Goal: Communication & Community: Share content

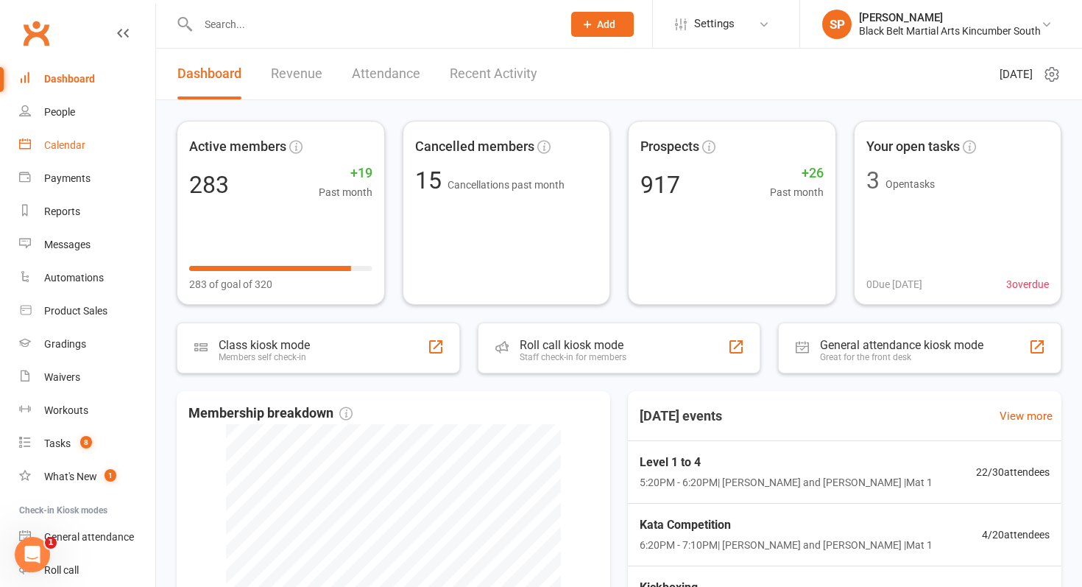
click at [90, 146] on link "Calendar" at bounding box center [87, 145] width 136 height 33
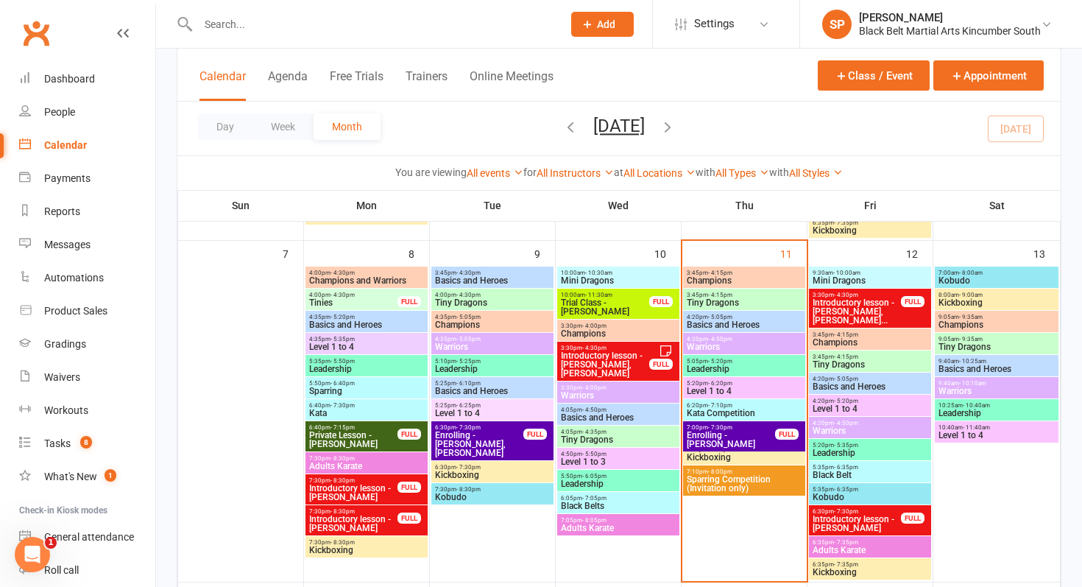
scroll to position [391, 0]
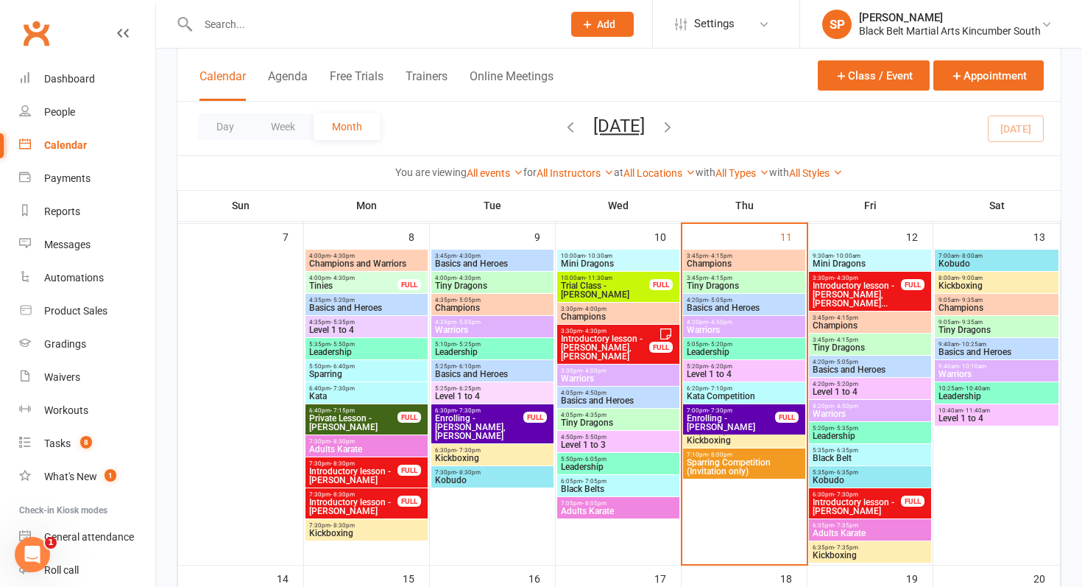
click at [829, 286] on span "Introductory lesson - [PERSON_NAME], [PERSON_NAME]..." at bounding box center [857, 294] width 90 height 26
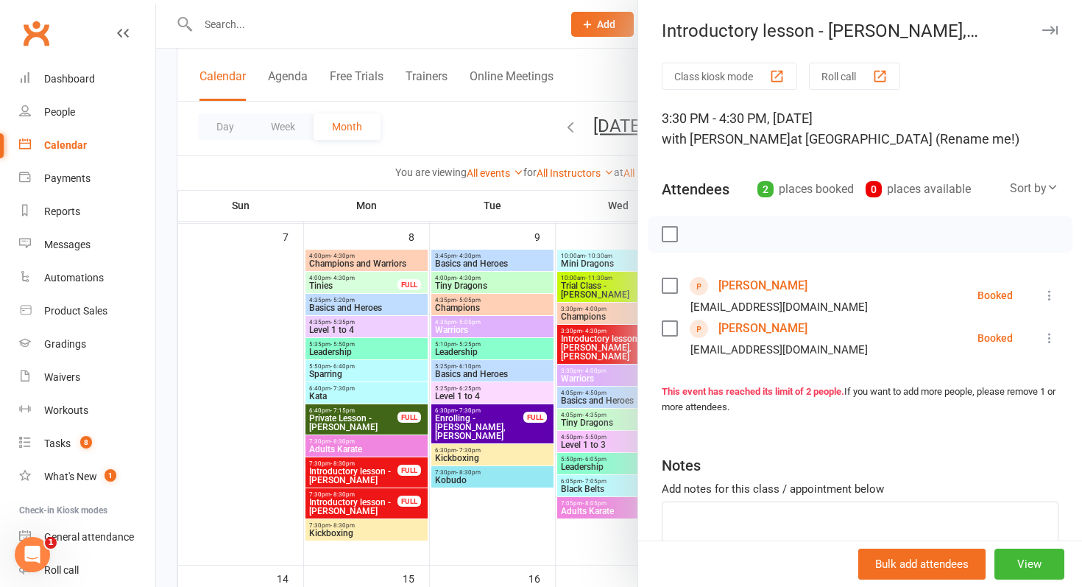
click at [754, 283] on link "[PERSON_NAME]" at bounding box center [762, 286] width 89 height 24
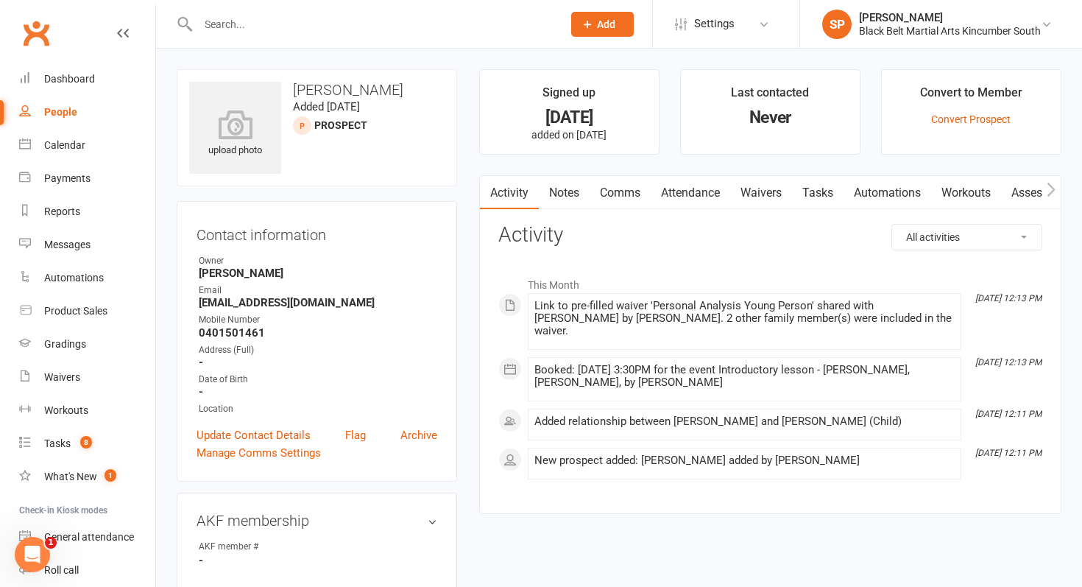
click at [748, 185] on link "Waivers" at bounding box center [761, 193] width 62 height 34
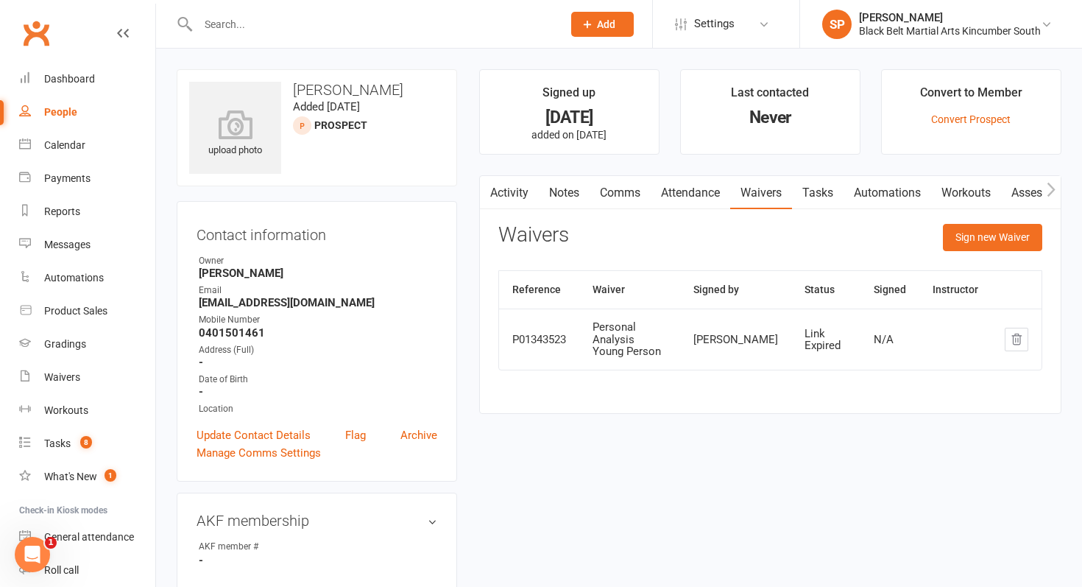
click at [521, 191] on link "Activity" at bounding box center [509, 193] width 59 height 34
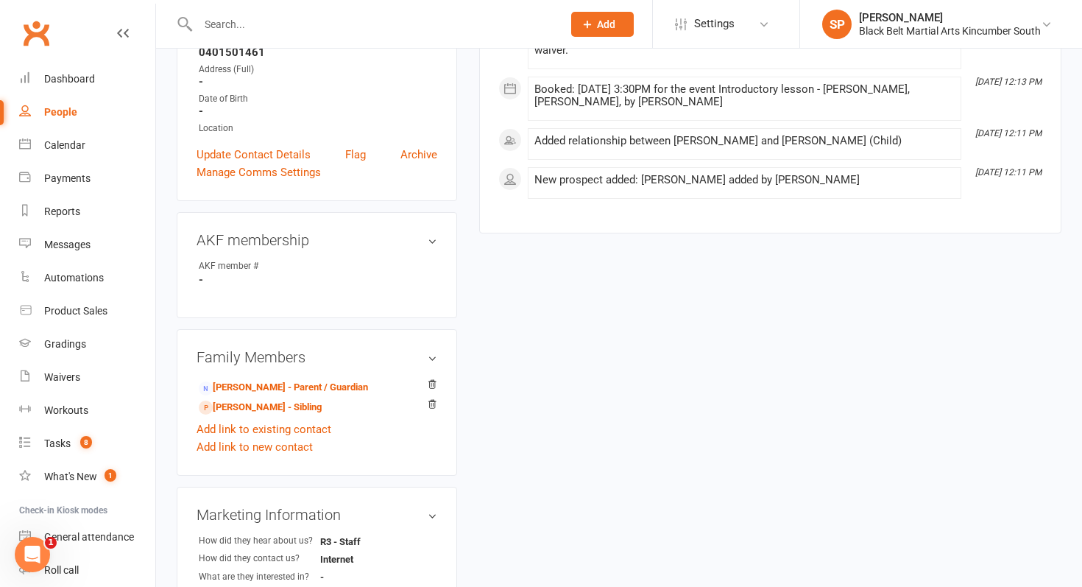
scroll to position [285, 0]
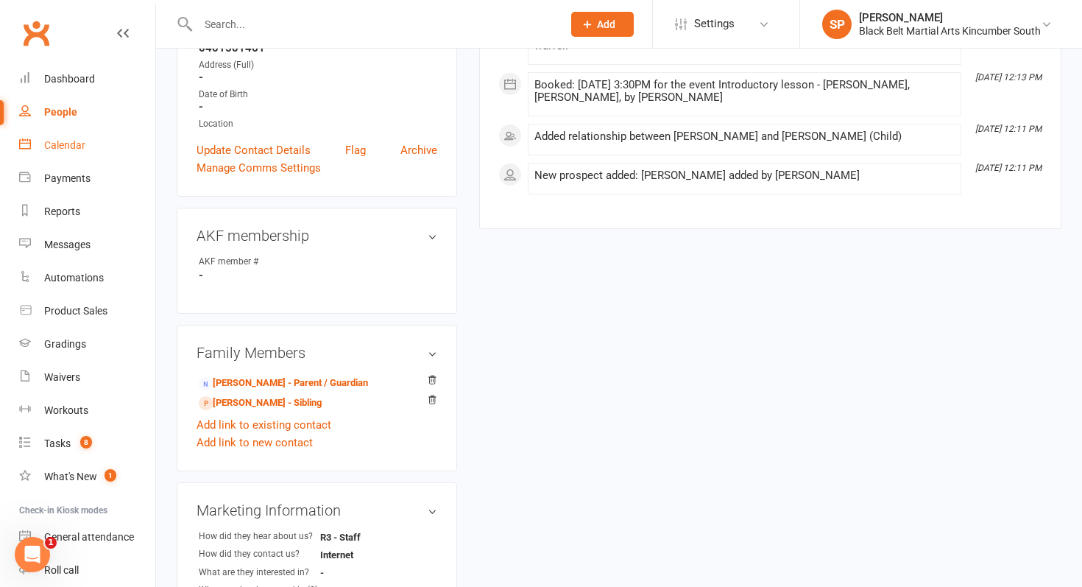
click at [77, 157] on link "Calendar" at bounding box center [87, 145] width 136 height 33
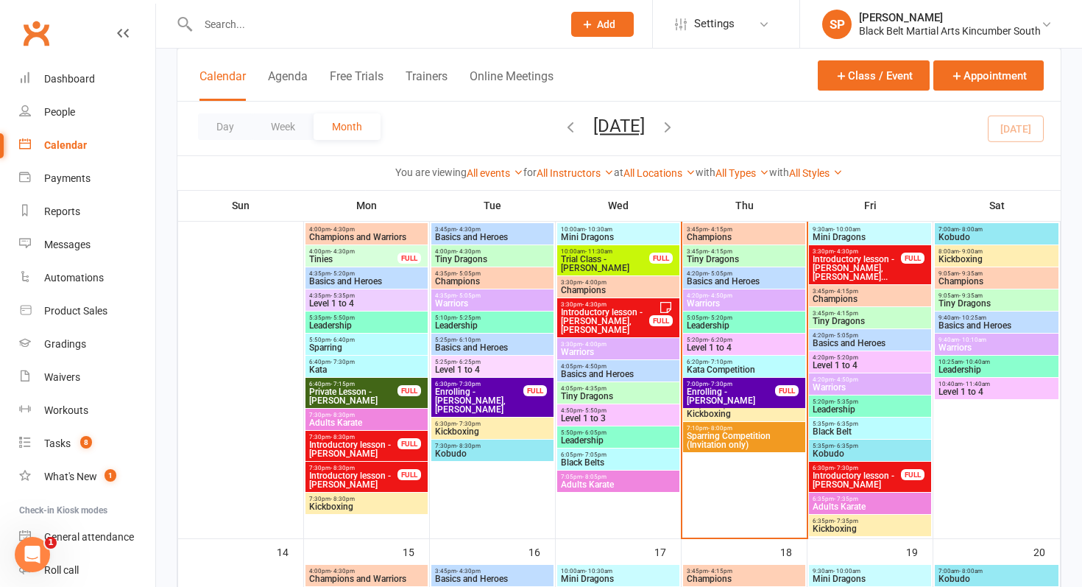
scroll to position [416, 0]
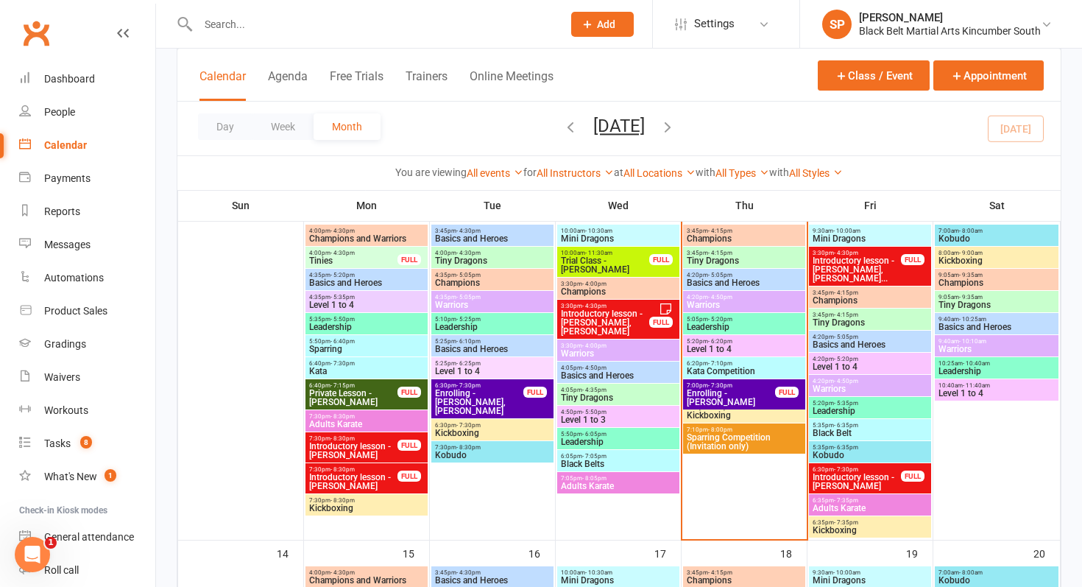
click at [840, 266] on span "Introductory lesson - [PERSON_NAME], [PERSON_NAME]..." at bounding box center [857, 269] width 90 height 26
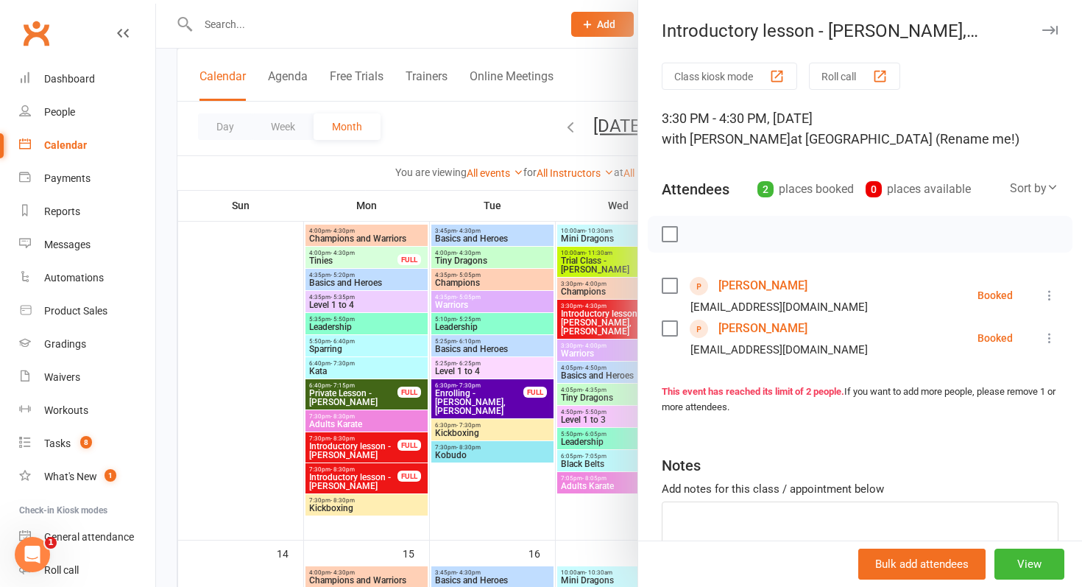
click at [759, 274] on link "[PERSON_NAME]" at bounding box center [762, 286] width 89 height 24
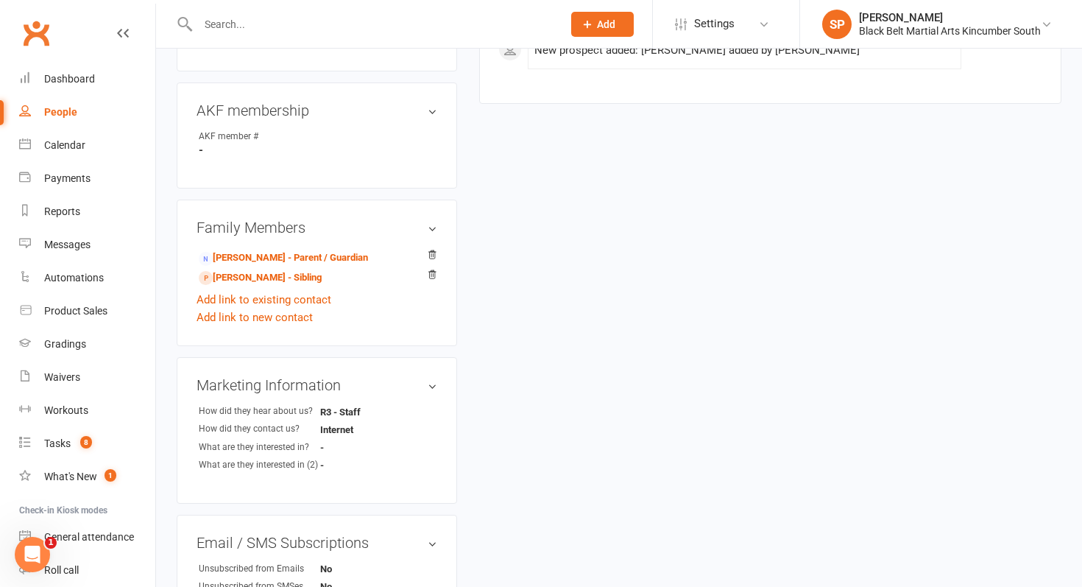
scroll to position [442, 0]
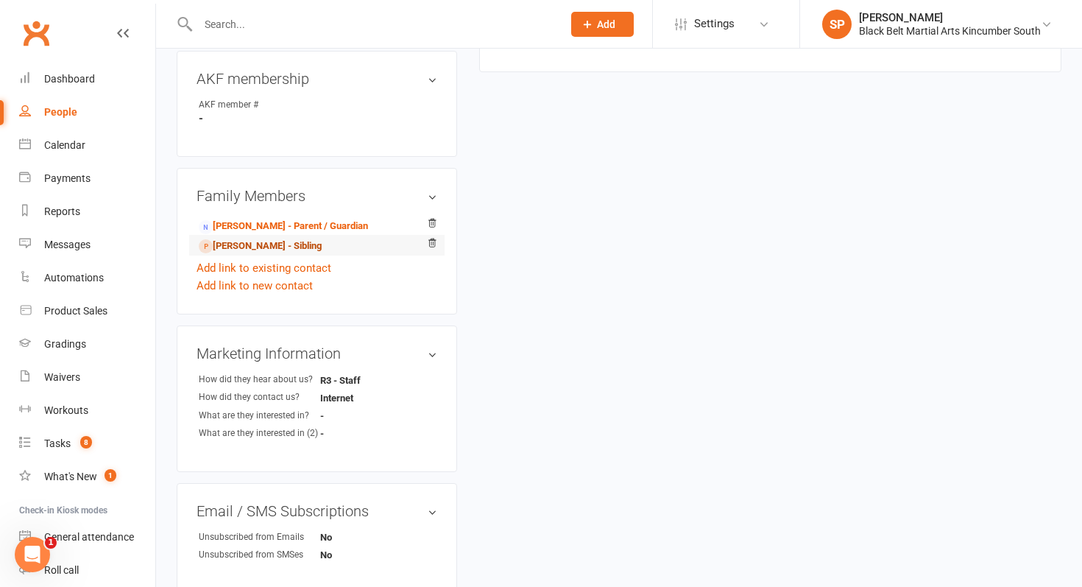
click at [222, 243] on link "[PERSON_NAME] - Sibling" at bounding box center [260, 245] width 123 height 15
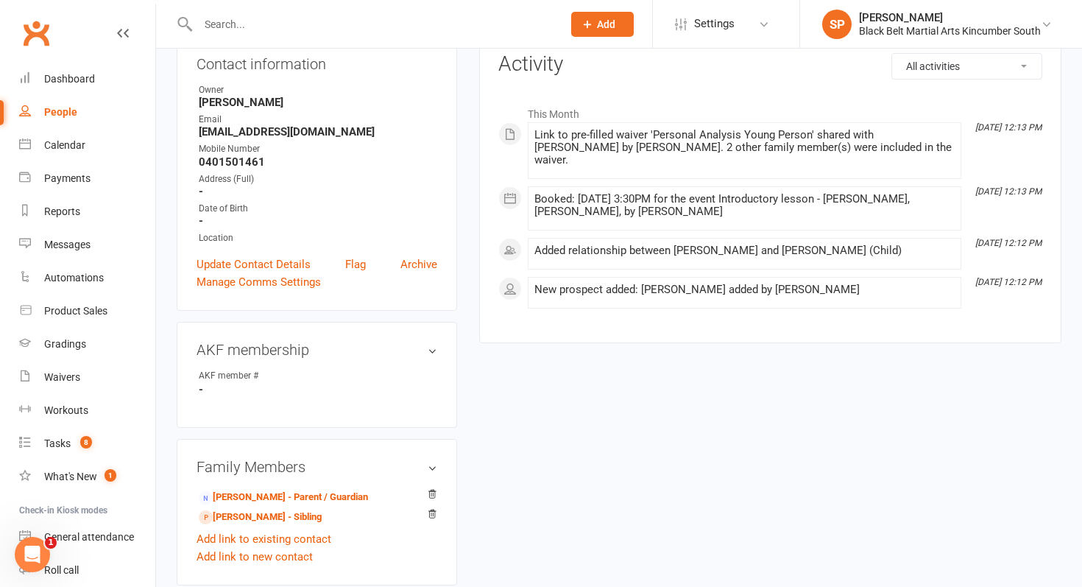
scroll to position [209, 0]
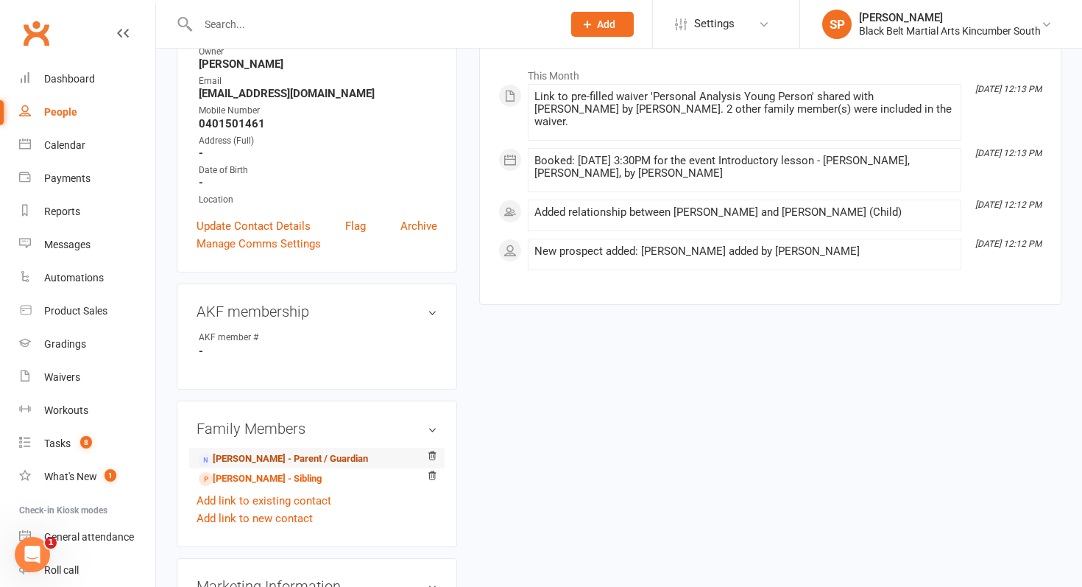
click at [256, 463] on link "[PERSON_NAME] - Parent / Guardian" at bounding box center [283, 458] width 169 height 15
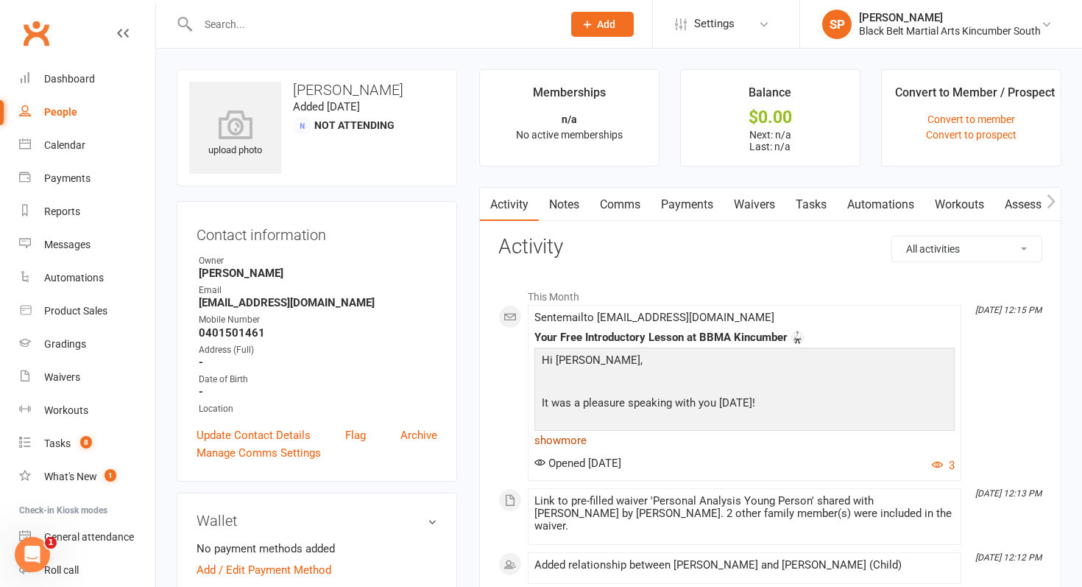
click at [577, 442] on link "show more" at bounding box center [744, 440] width 420 height 21
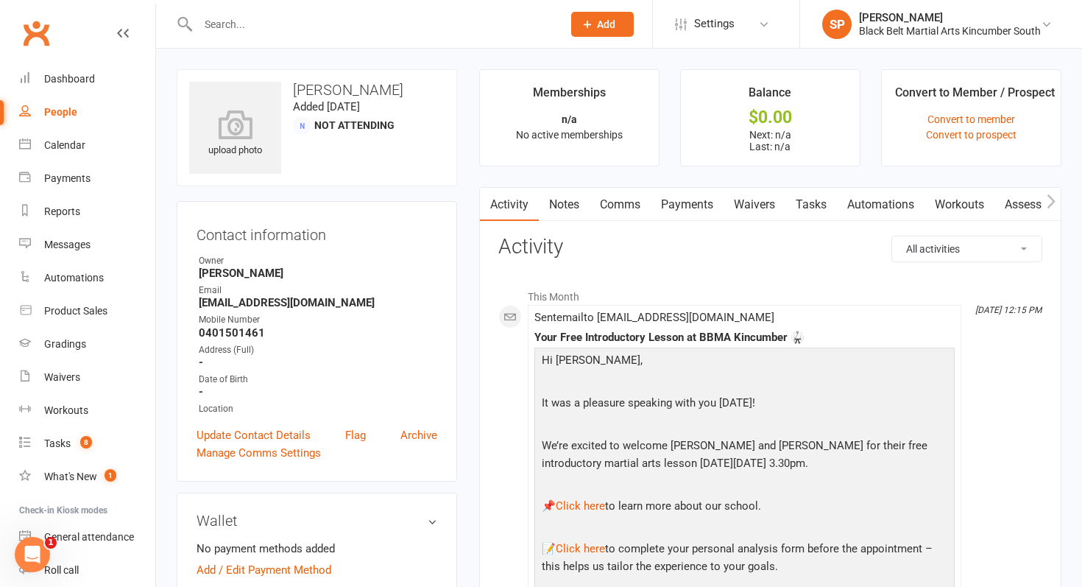
click at [768, 198] on link "Waivers" at bounding box center [754, 205] width 62 height 34
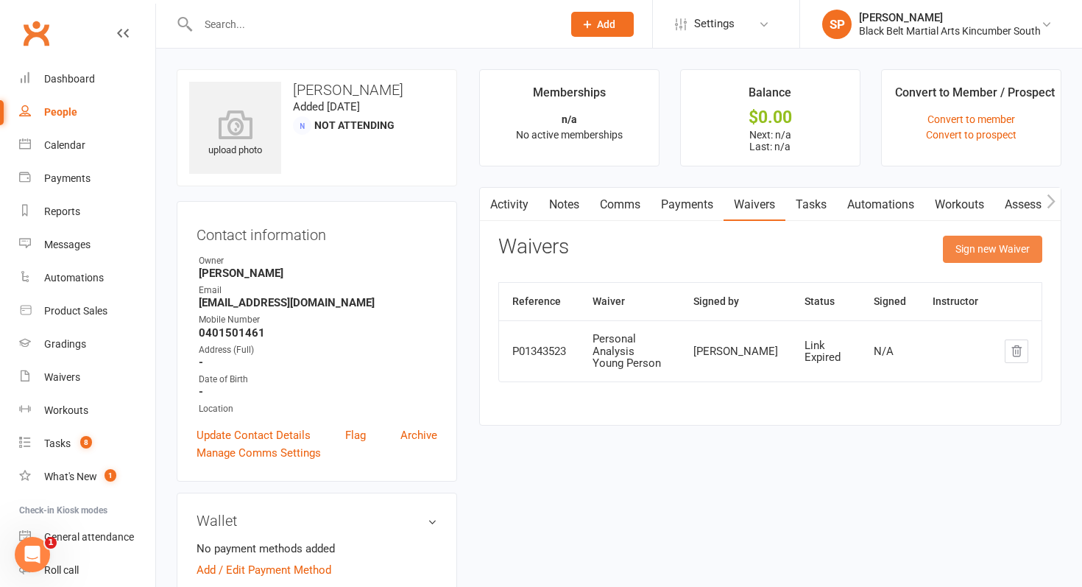
click at [988, 243] on button "Sign new Waiver" at bounding box center [992, 248] width 99 height 26
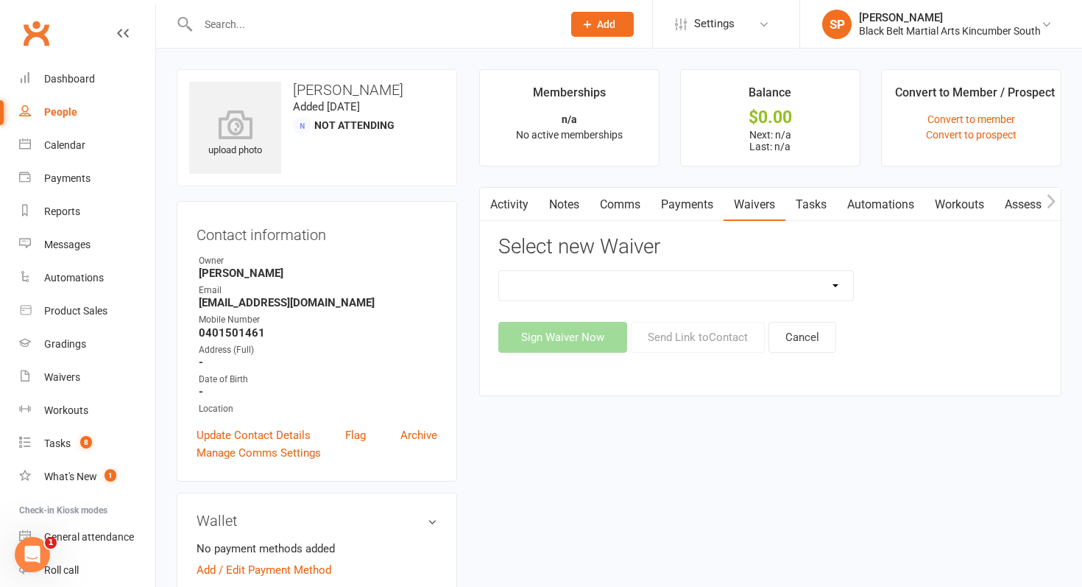
click at [726, 287] on select "Direct Debit Request Festival Enrolment Festival Trial Class Holiday Camp Waive…" at bounding box center [676, 285] width 354 height 29
select select "10335"
click at [499, 271] on select "Direct Debit Request Festival Enrolment Festival Trial Class Holiday Camp Waive…" at bounding box center [676, 285] width 354 height 29
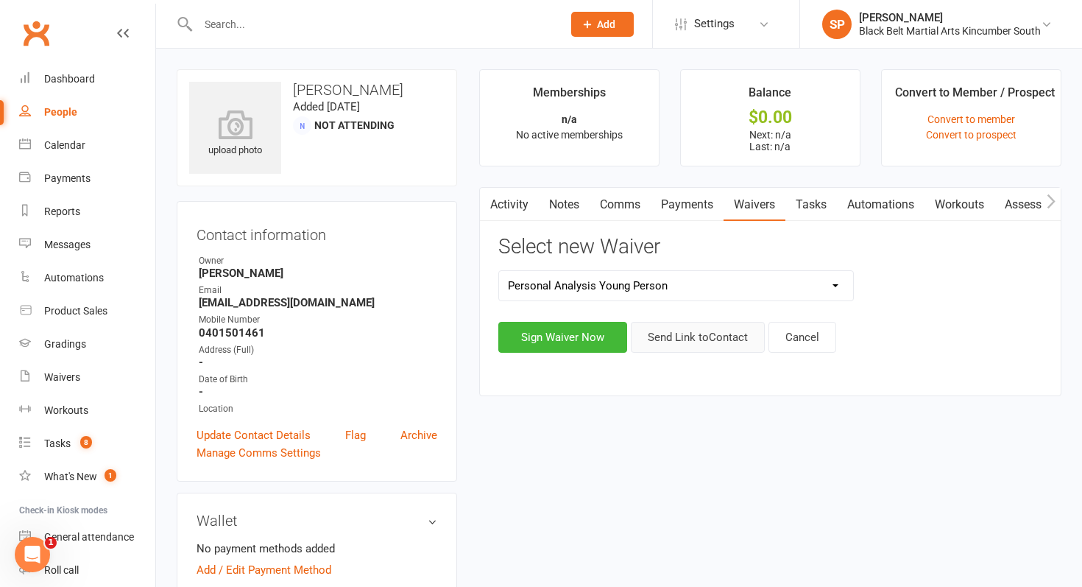
click at [705, 347] on button "Send Link to Contact" at bounding box center [698, 337] width 134 height 31
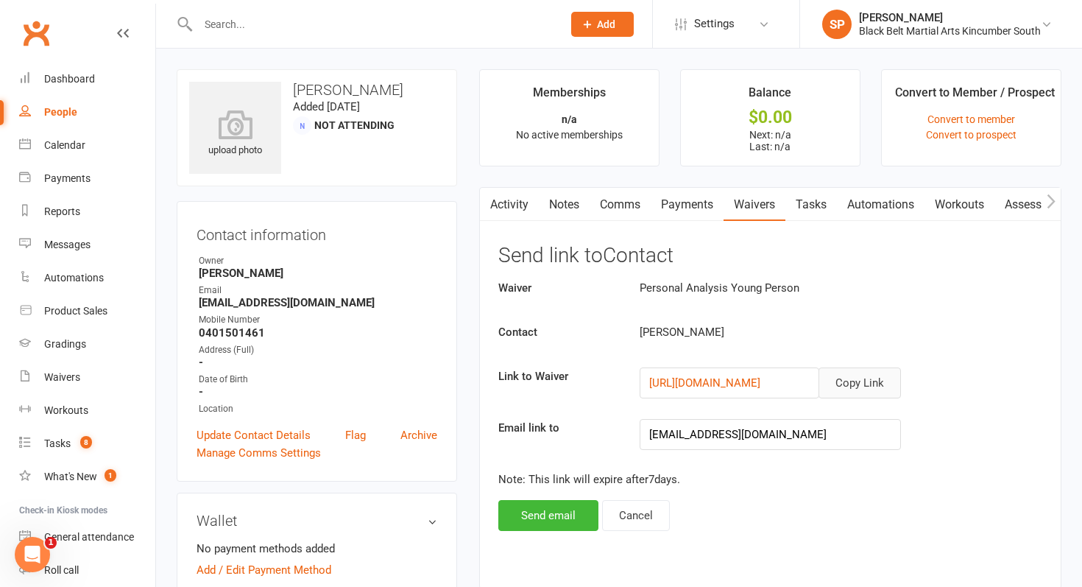
click at [857, 387] on button "Copy Link" at bounding box center [859, 382] width 82 height 31
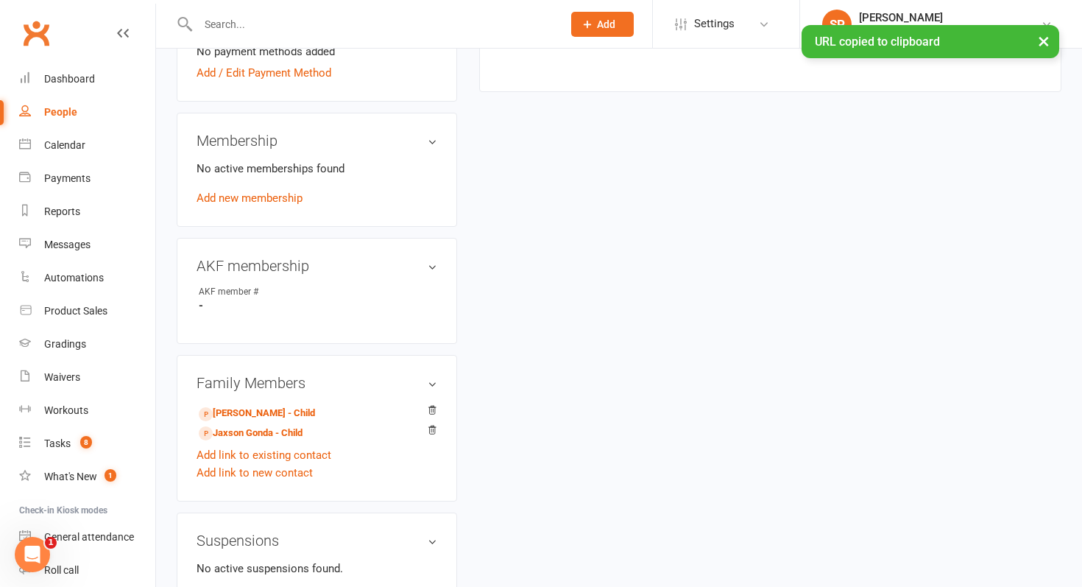
scroll to position [528, 0]
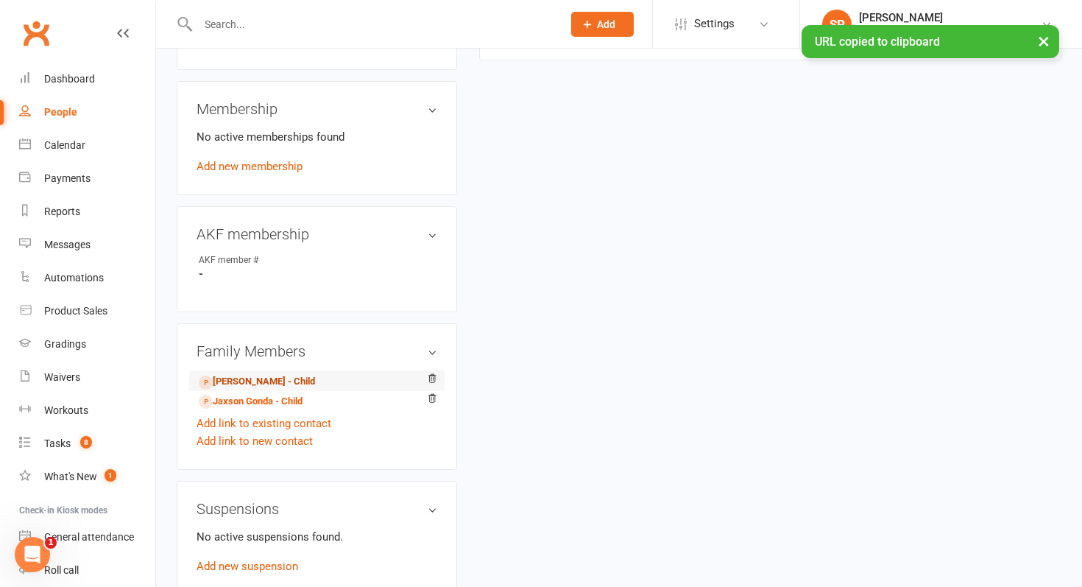
click at [266, 386] on link "[PERSON_NAME] - Child" at bounding box center [257, 381] width 116 height 15
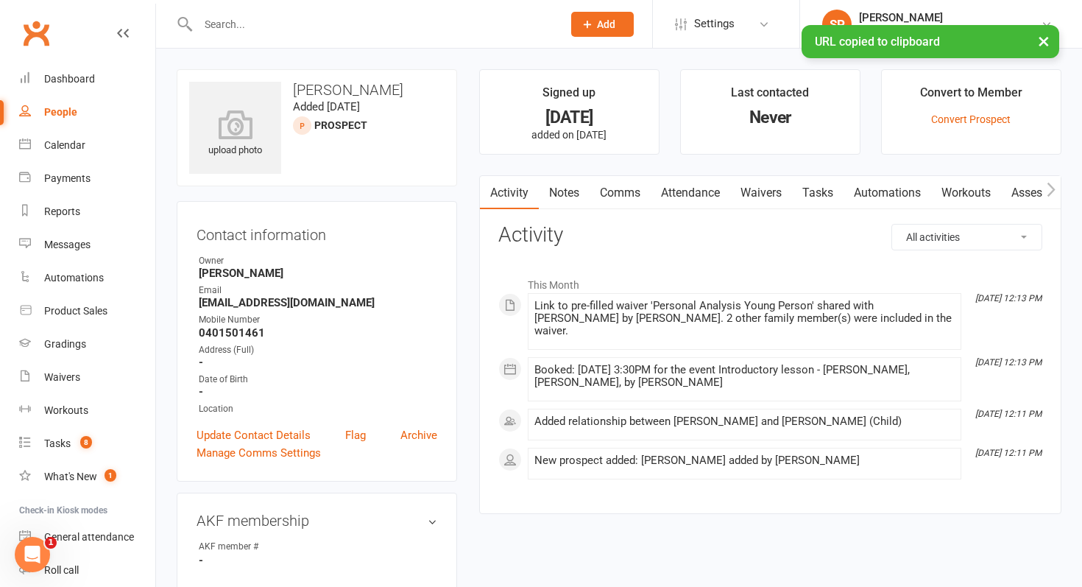
click at [598, 185] on link "Comms" at bounding box center [619, 193] width 61 height 34
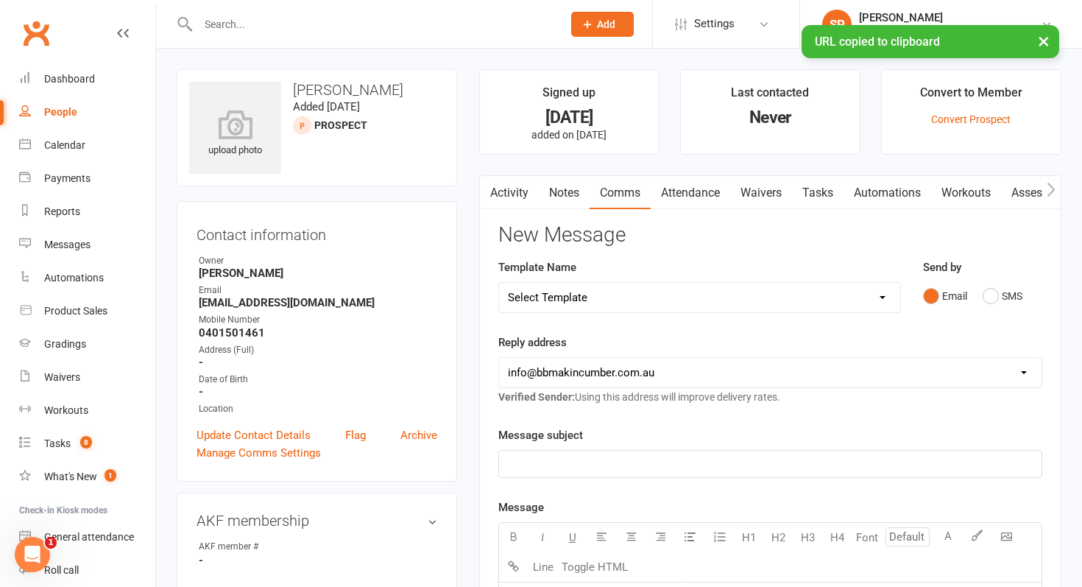
click at [633, 300] on select "Select Template [SMS] Birthday Invite Text [Email] Birthday Party [Email] Happy…" at bounding box center [699, 297] width 401 height 29
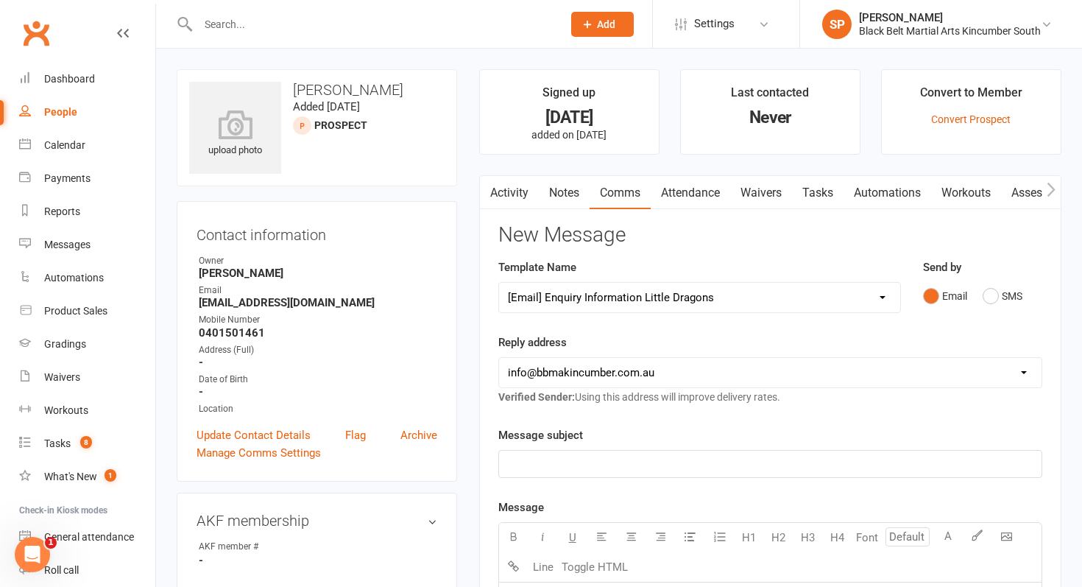
click at [499, 283] on select "Select Template [SMS] Birthday Invite Text [Email] Birthday Party [Email] Happy…" at bounding box center [699, 297] width 401 height 29
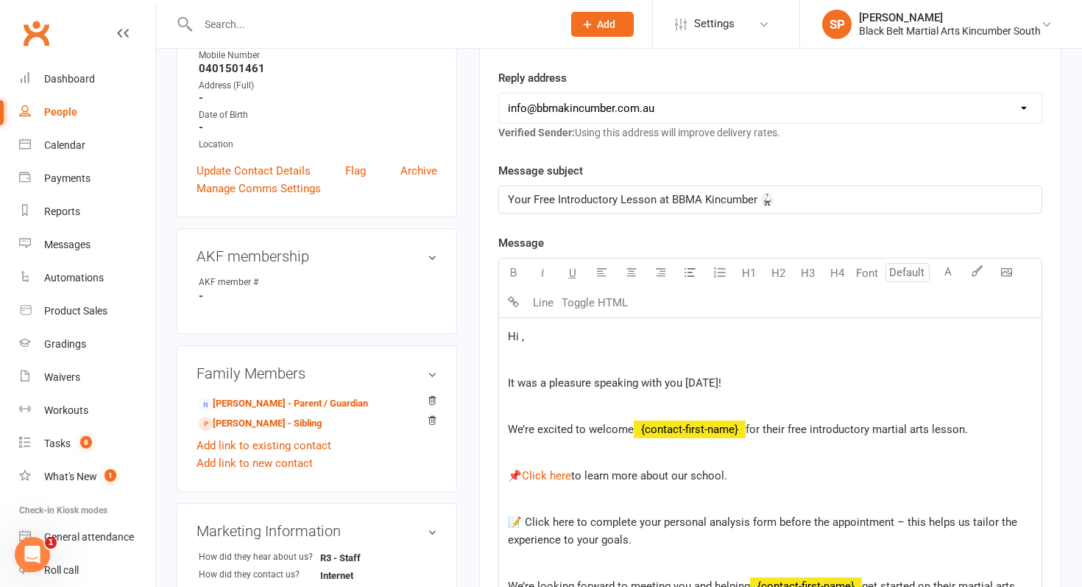
scroll to position [72, 0]
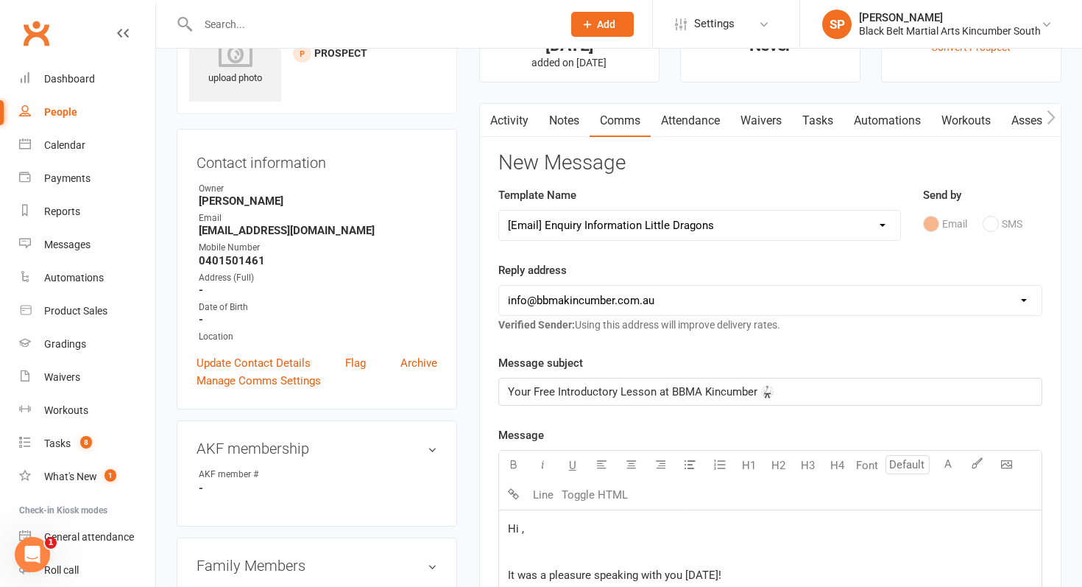
click at [626, 198] on div "Template Name Select Template [SMS] Birthday Invite Text [Email] Birthday Party…" at bounding box center [699, 213] width 403 height 54
click at [631, 216] on select "Select Template [SMS] Birthday Invite Text [Email] Birthday Party [Email] Happy…" at bounding box center [699, 224] width 401 height 29
select select "4"
click at [499, 210] on select "Select Template [SMS] Birthday Invite Text [Email] Birthday Party [Email] Happy…" at bounding box center [699, 224] width 401 height 29
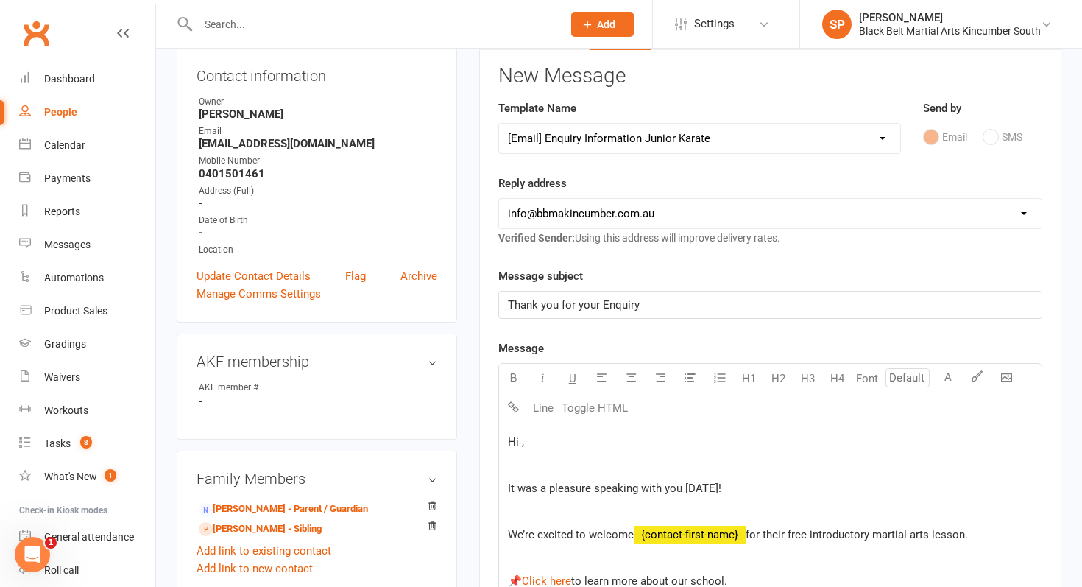
click at [519, 446] on span "Hi ," at bounding box center [516, 441] width 16 height 13
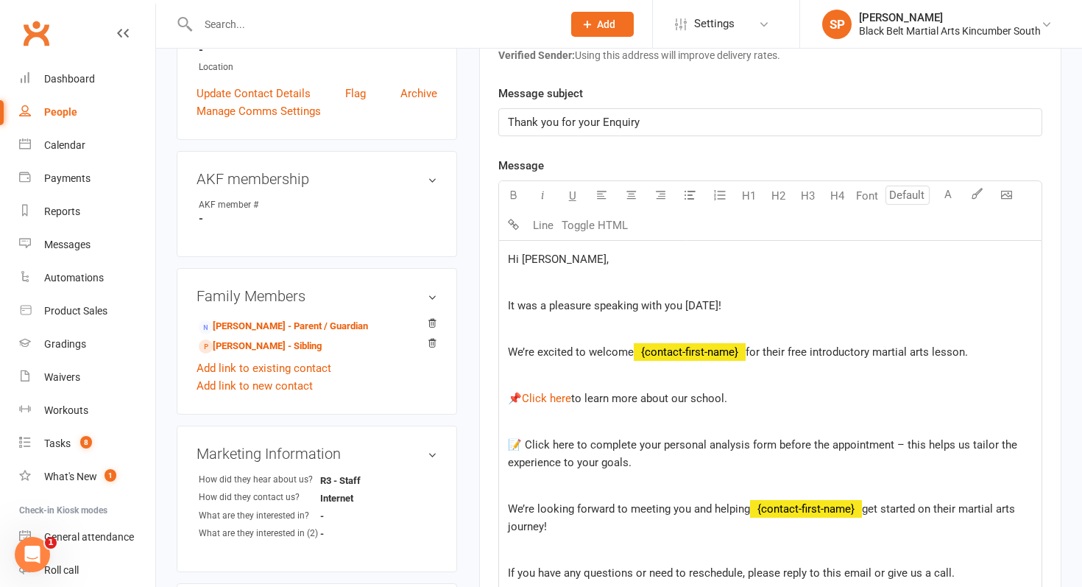
scroll to position [347, 0]
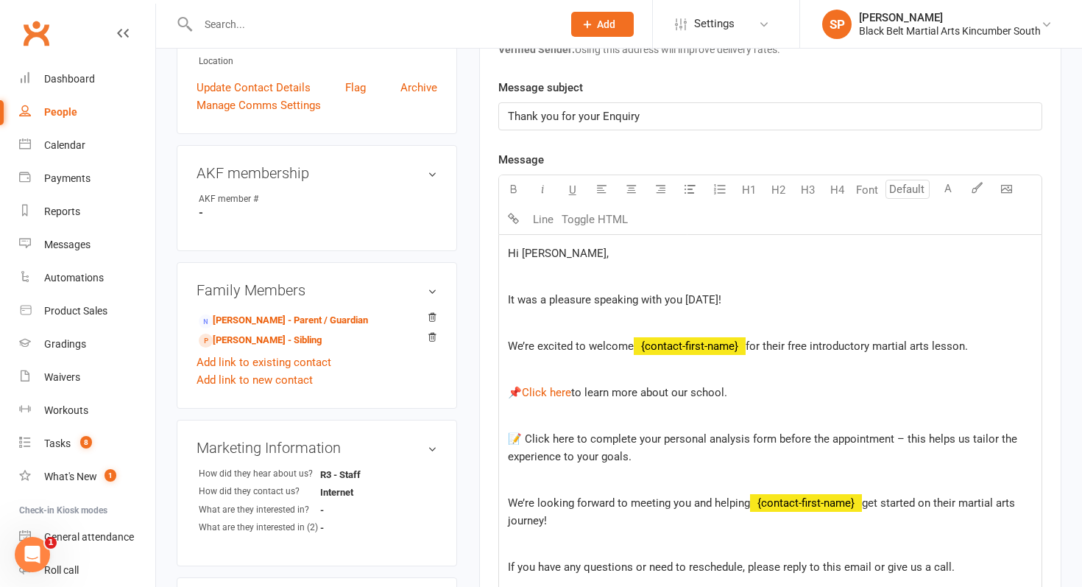
click at [974, 343] on p "We’re excited to welcome ﻿ {contact-first-name} for their free introductory mar…" at bounding box center [770, 346] width 525 height 18
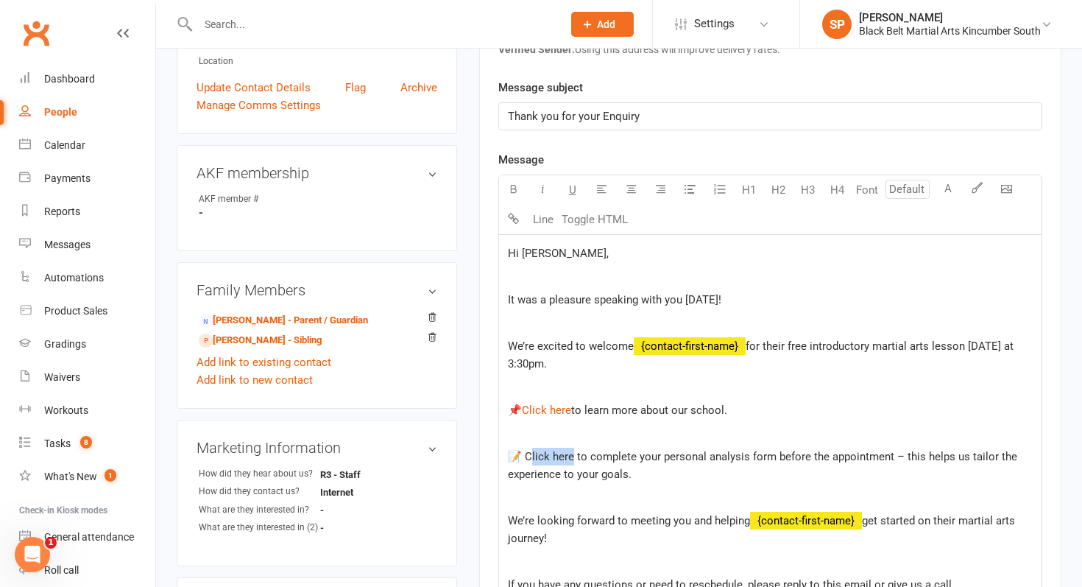
drag, startPoint x: 568, startPoint y: 458, endPoint x: 525, endPoint y: 456, distance: 43.5
click at [525, 456] on span "📝 Click here to complete your personal analysis form before the appointment – t…" at bounding box center [764, 465] width 512 height 31
click at [567, 460] on span "📝 Click here to complete your personal analysis form before the appointment – t…" at bounding box center [764, 465] width 512 height 31
drag, startPoint x: 567, startPoint y: 460, endPoint x: 528, endPoint y: 458, distance: 39.1
click at [528, 458] on span "📝 Click here to complete your personal analysis form before the appointment – t…" at bounding box center [764, 465] width 512 height 31
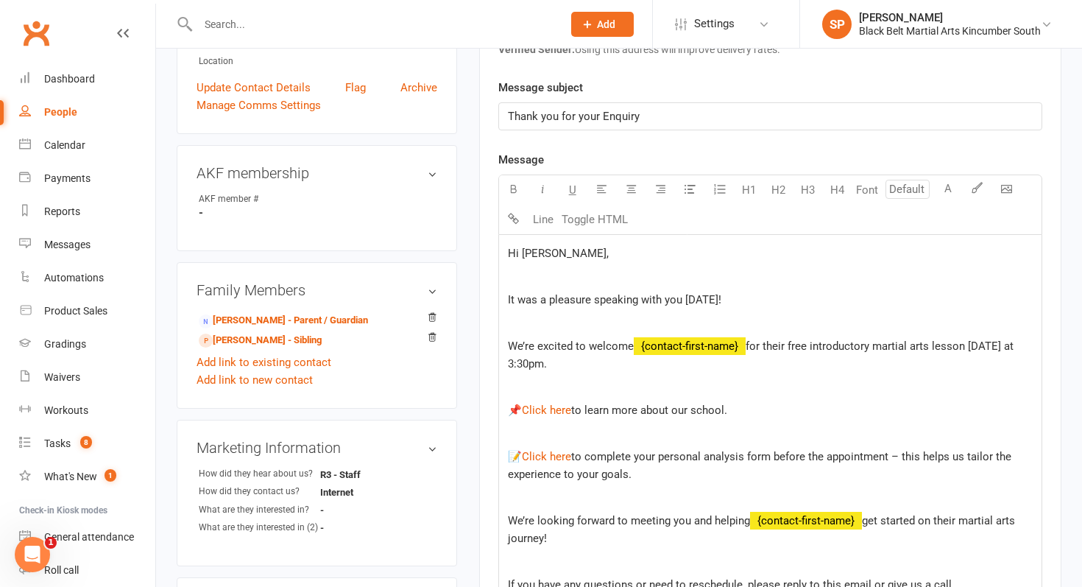
click at [647, 382] on p at bounding box center [770, 387] width 525 height 18
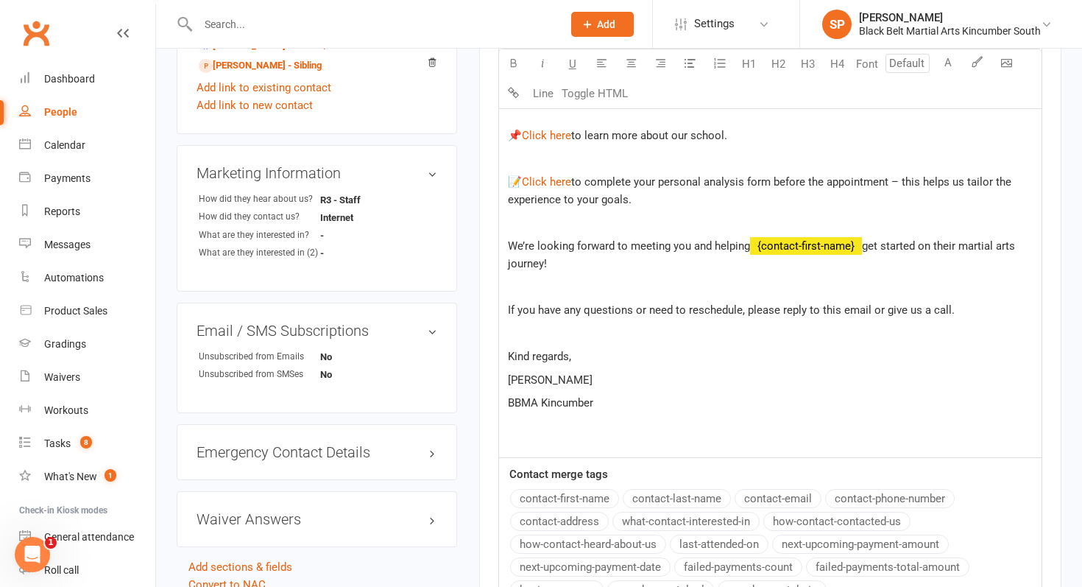
scroll to position [787, 0]
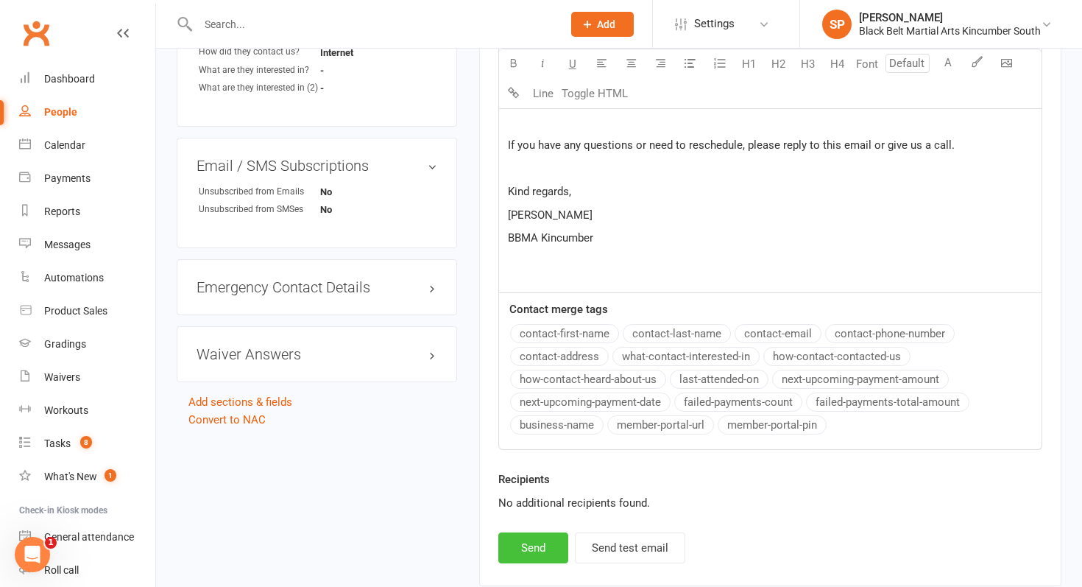
click at [534, 553] on button "Send" at bounding box center [533, 547] width 70 height 31
select select
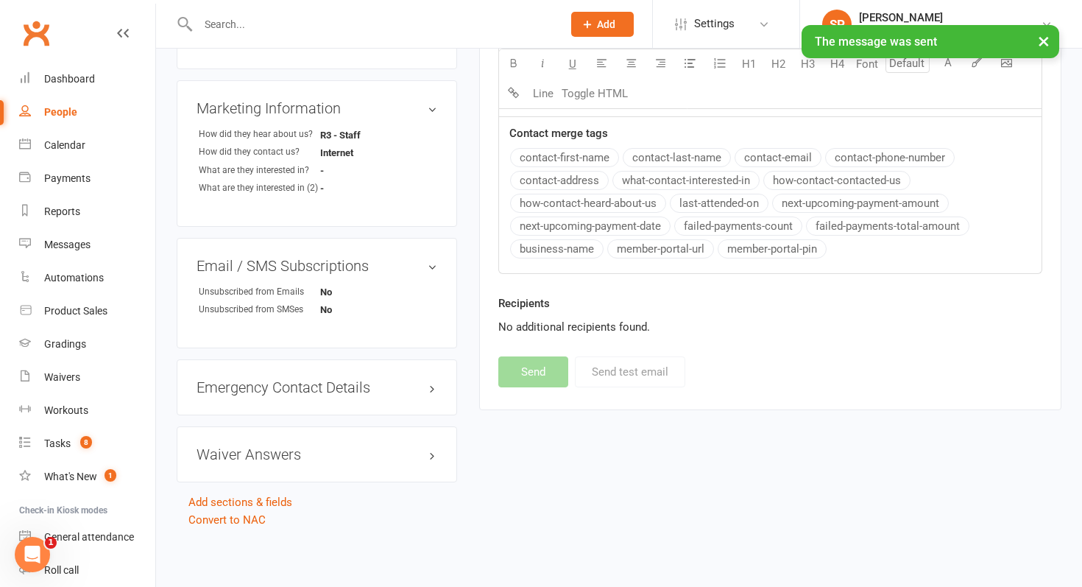
scroll to position [685, 0]
click at [85, 134] on link "Calendar" at bounding box center [87, 145] width 136 height 33
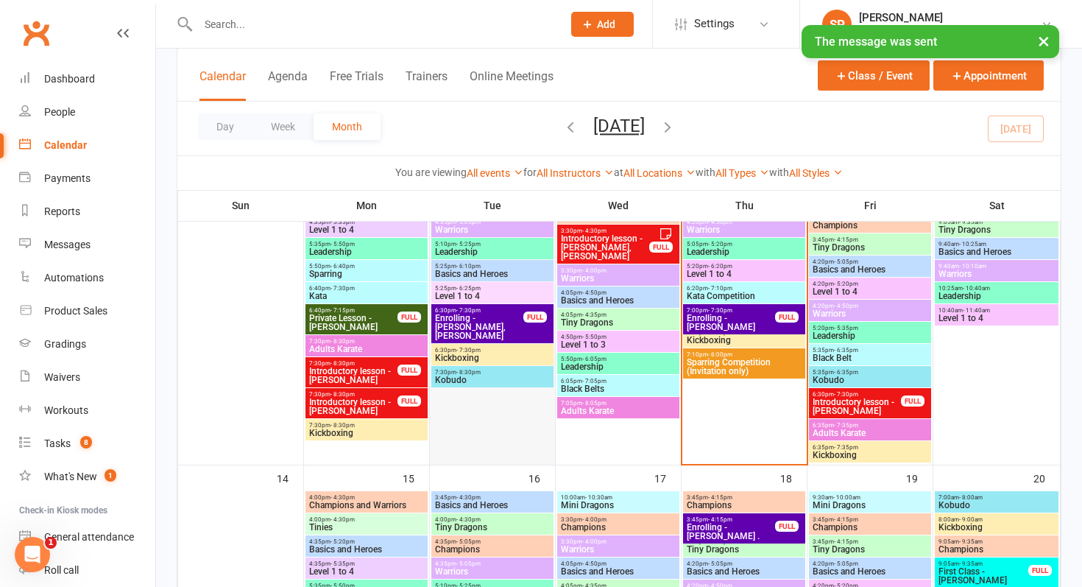
scroll to position [514, 0]
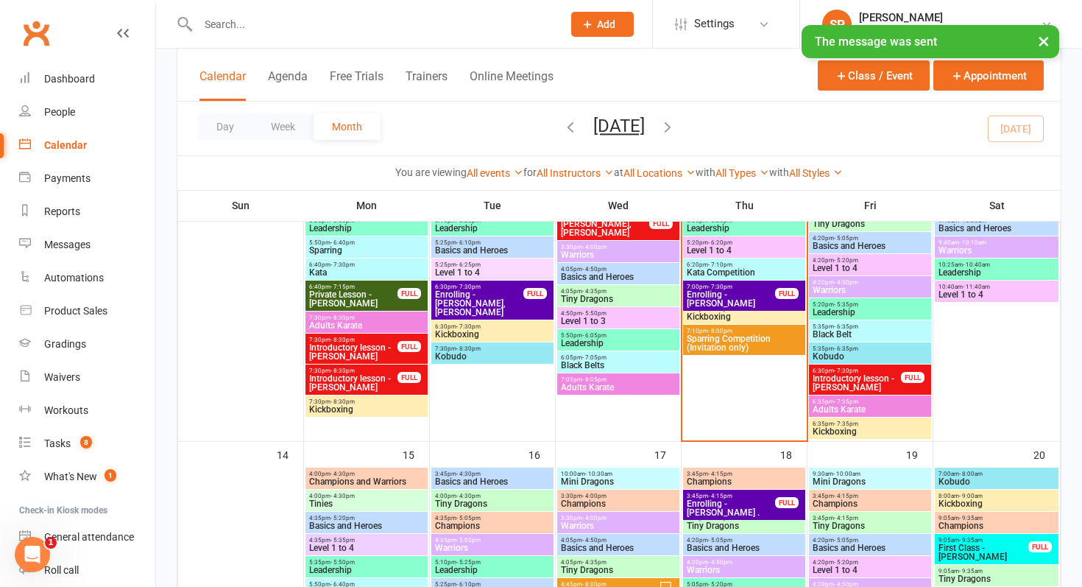
click at [825, 377] on span "Introductory lesson - [PERSON_NAME]" at bounding box center [857, 383] width 90 height 18
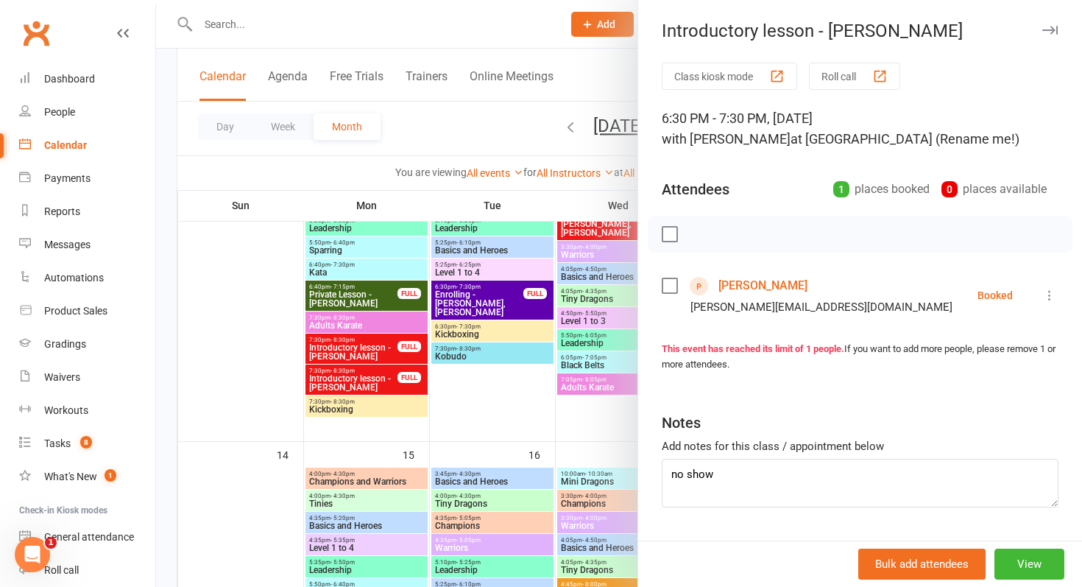
click at [767, 283] on link "[PERSON_NAME]" at bounding box center [762, 286] width 89 height 24
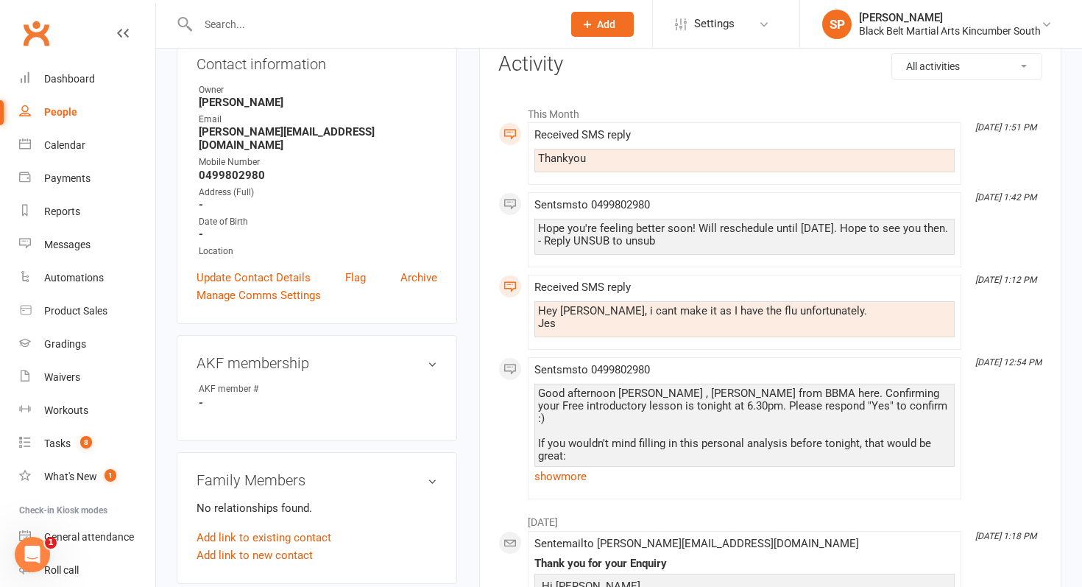
scroll to position [174, 0]
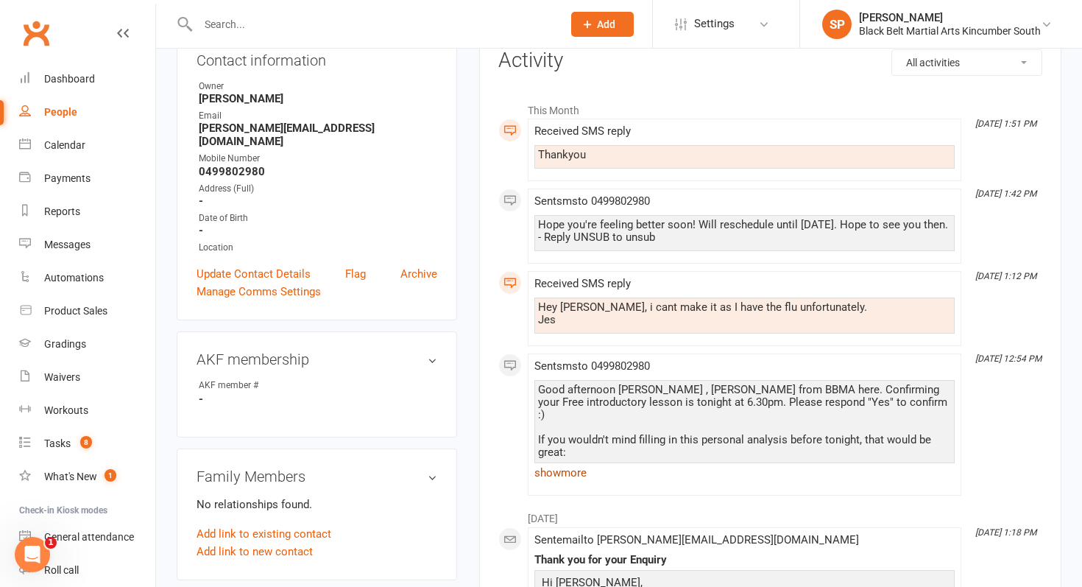
click at [565, 477] on link "show more" at bounding box center [744, 472] width 420 height 21
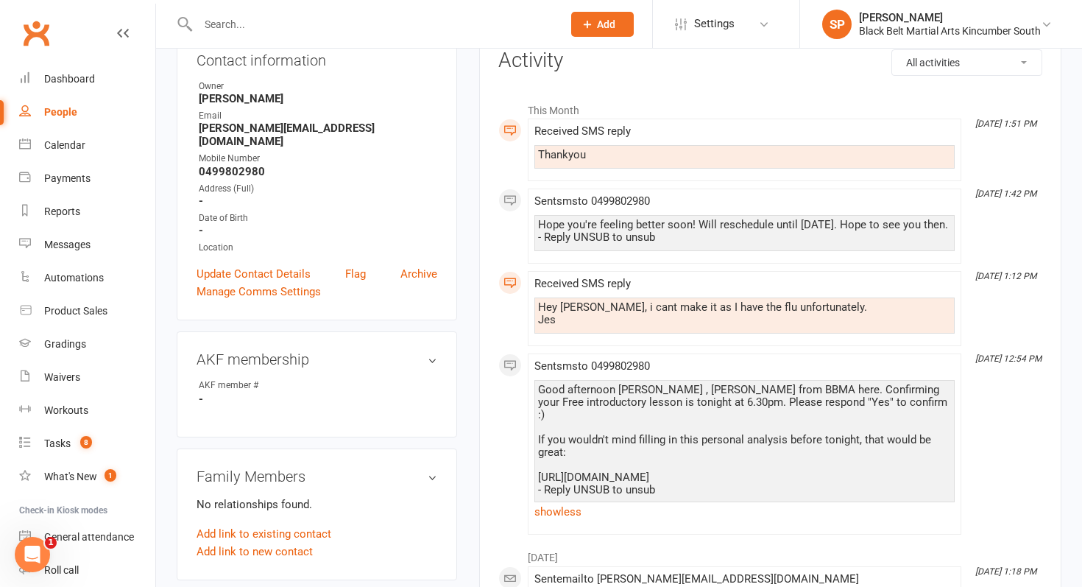
scroll to position [0, 0]
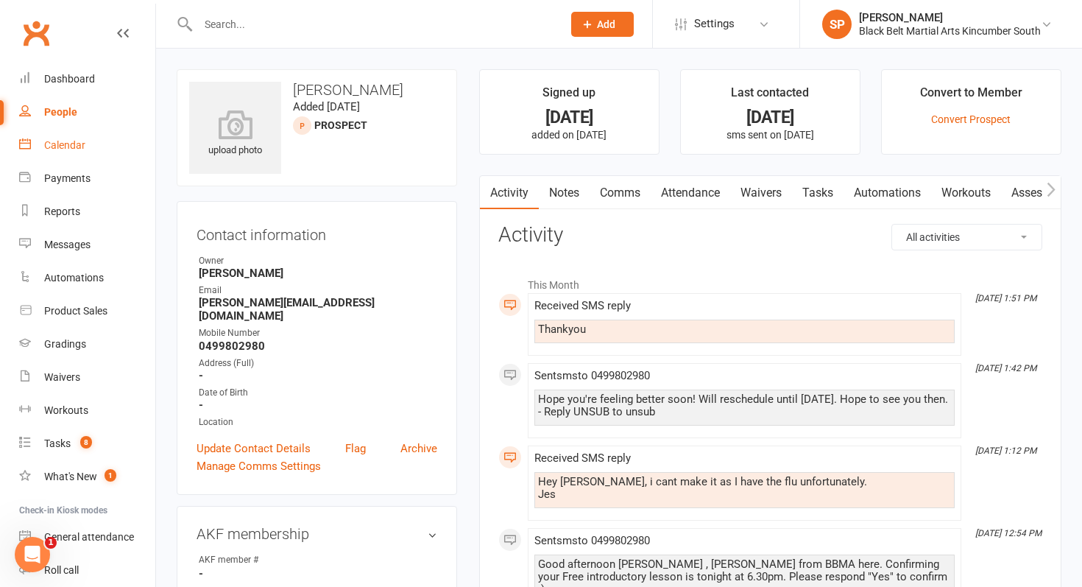
click at [84, 137] on link "Calendar" at bounding box center [87, 145] width 136 height 33
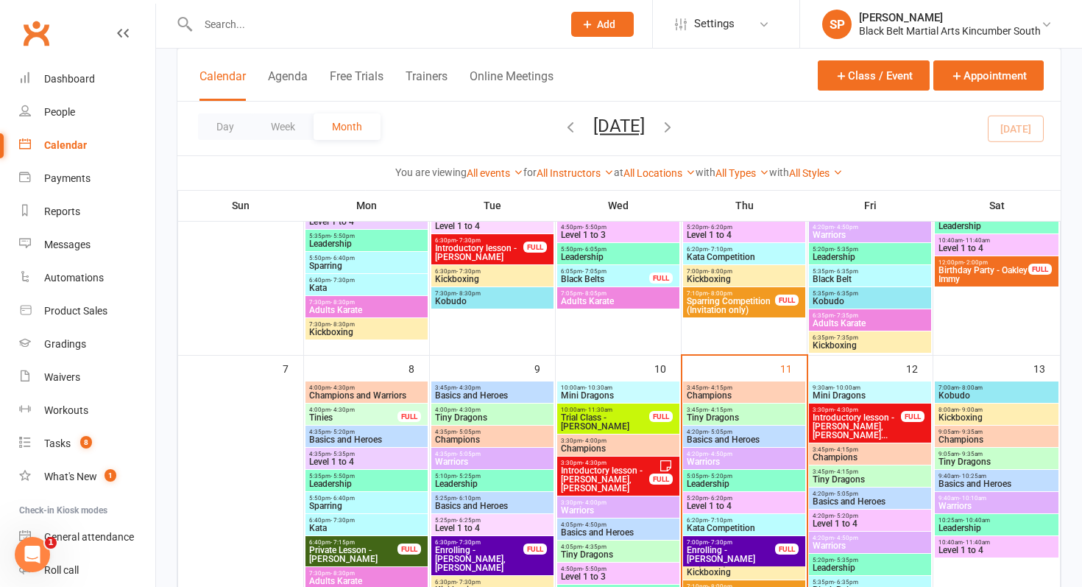
scroll to position [411, 0]
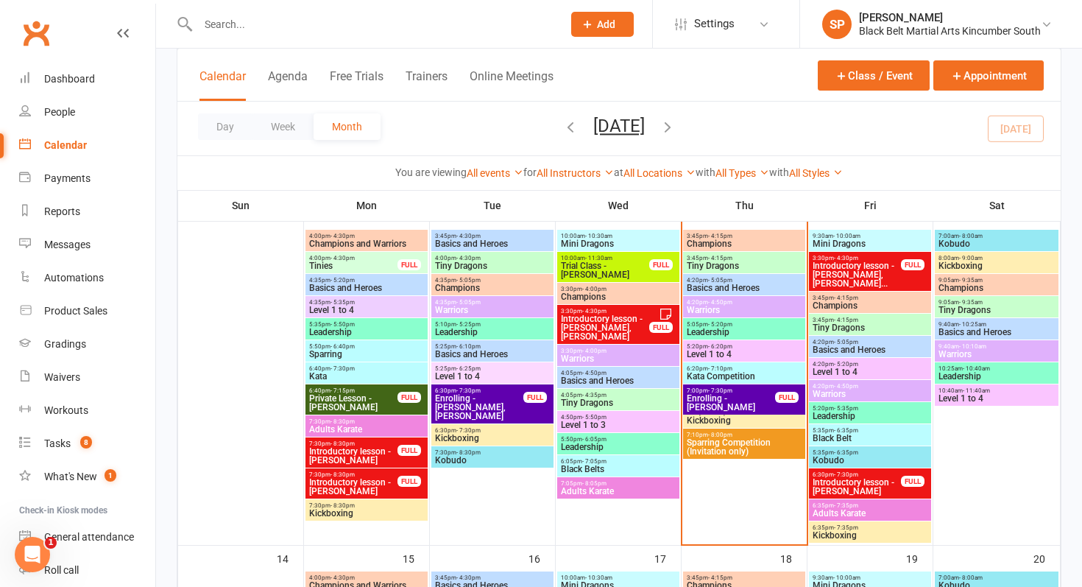
click at [860, 266] on span "Introductory lesson - [PERSON_NAME], [PERSON_NAME]..." at bounding box center [857, 274] width 90 height 26
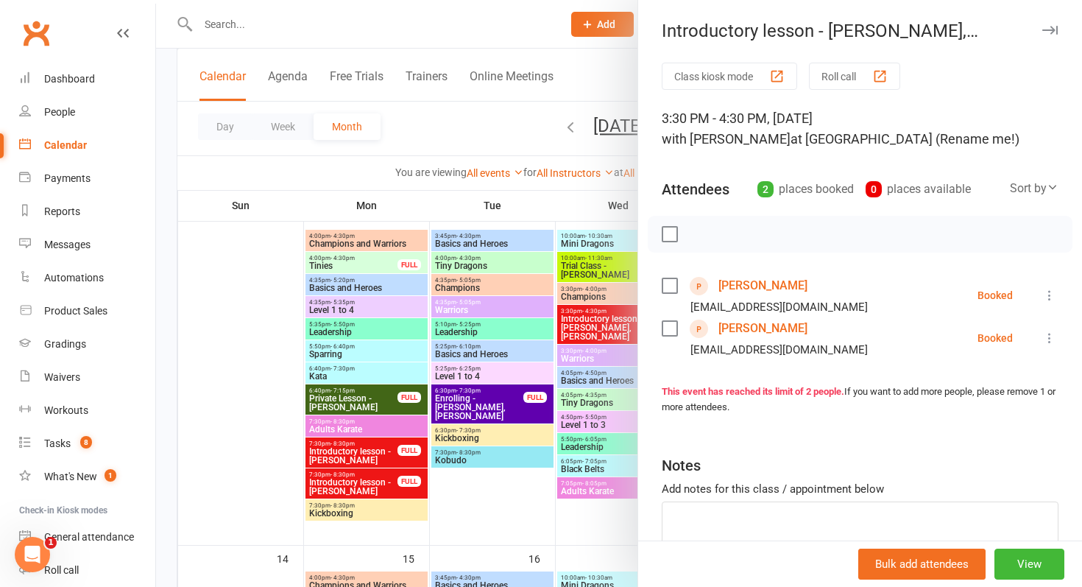
click at [710, 496] on div "Add notes for this class / appointment below" at bounding box center [860, 489] width 397 height 18
click at [713, 519] on textarea at bounding box center [860, 525] width 397 height 49
type textarea "Confirmed"
click at [431, 491] on div at bounding box center [619, 293] width 926 height 587
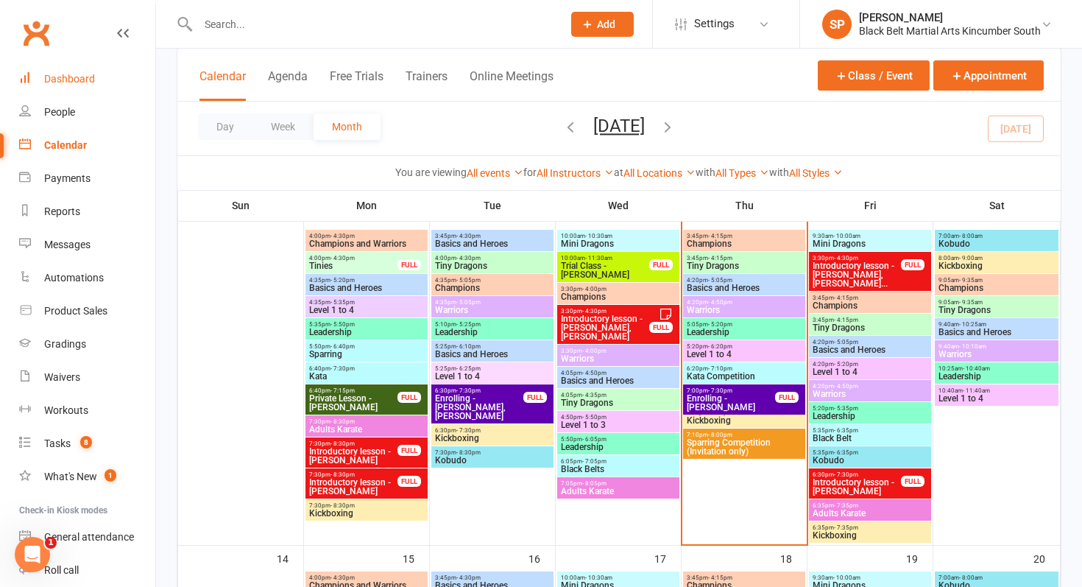
click at [95, 68] on link "Dashboard" at bounding box center [87, 79] width 136 height 33
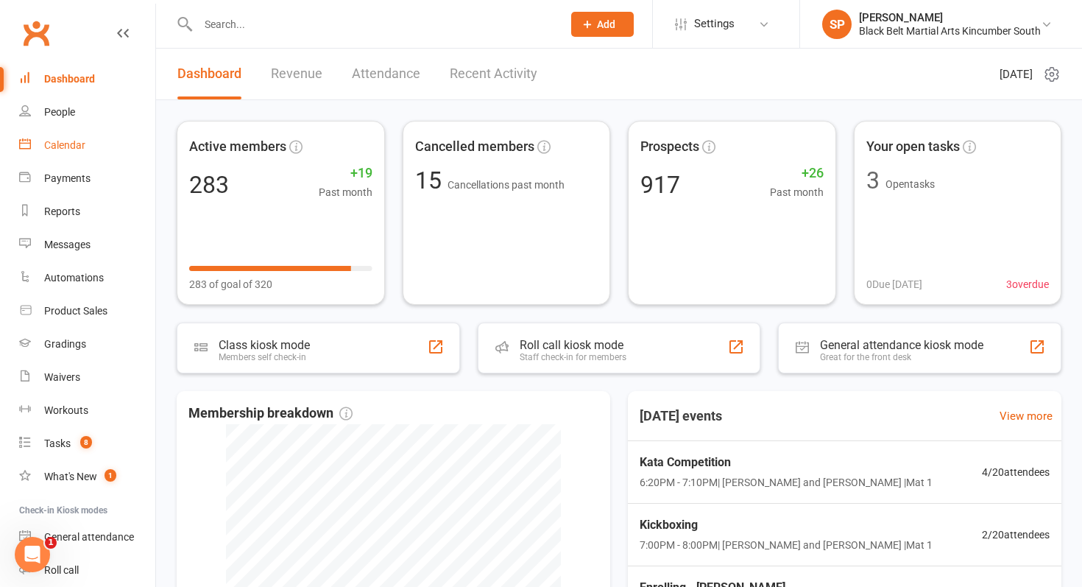
click at [91, 138] on link "Calendar" at bounding box center [87, 145] width 136 height 33
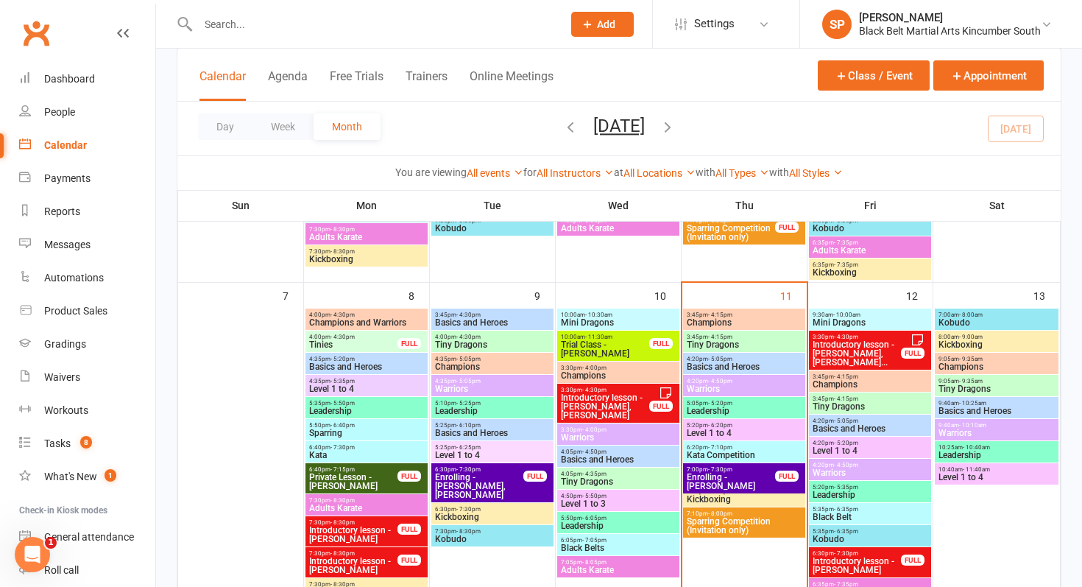
scroll to position [333, 0]
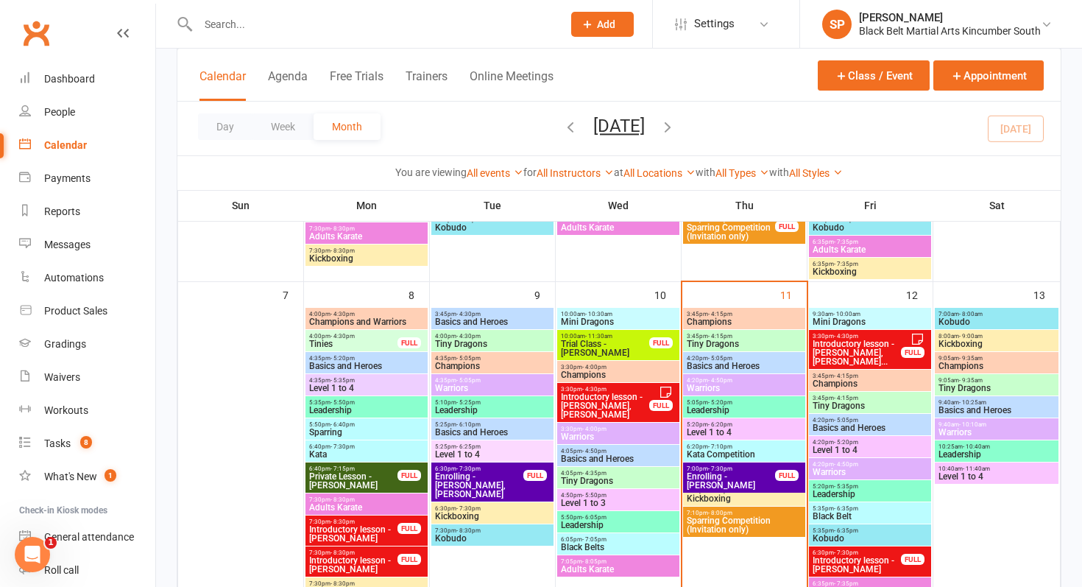
click at [711, 497] on span "Kickboxing" at bounding box center [744, 498] width 116 height 9
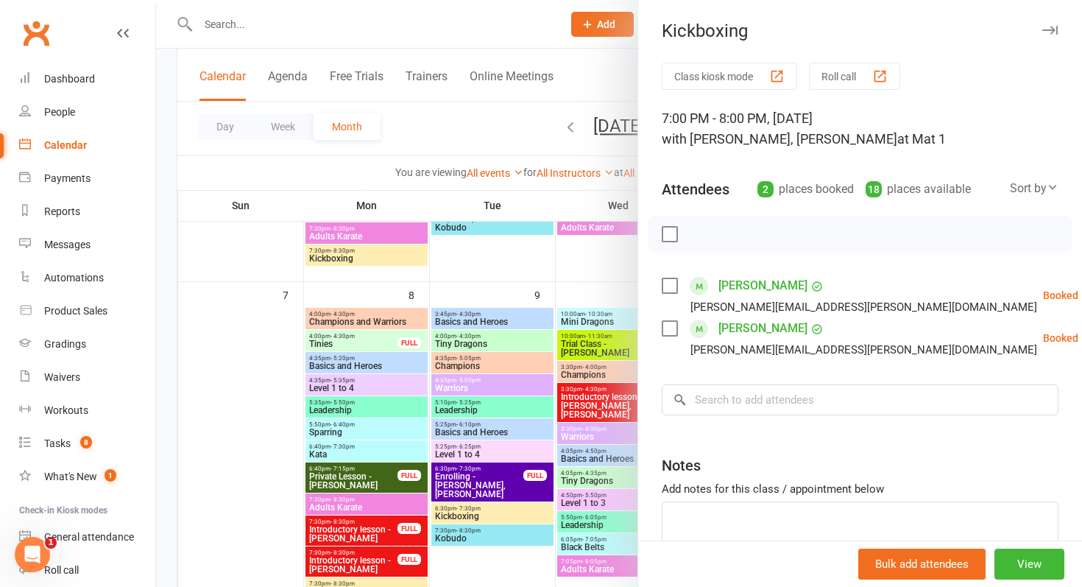
click at [554, 457] on div at bounding box center [619, 293] width 926 height 587
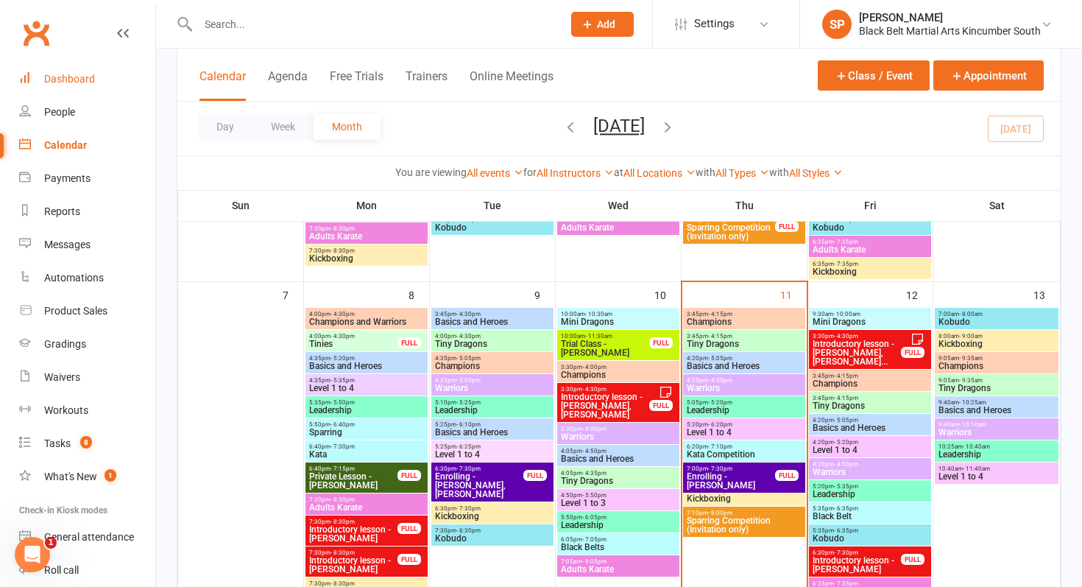
click at [88, 71] on link "Dashboard" at bounding box center [87, 79] width 136 height 33
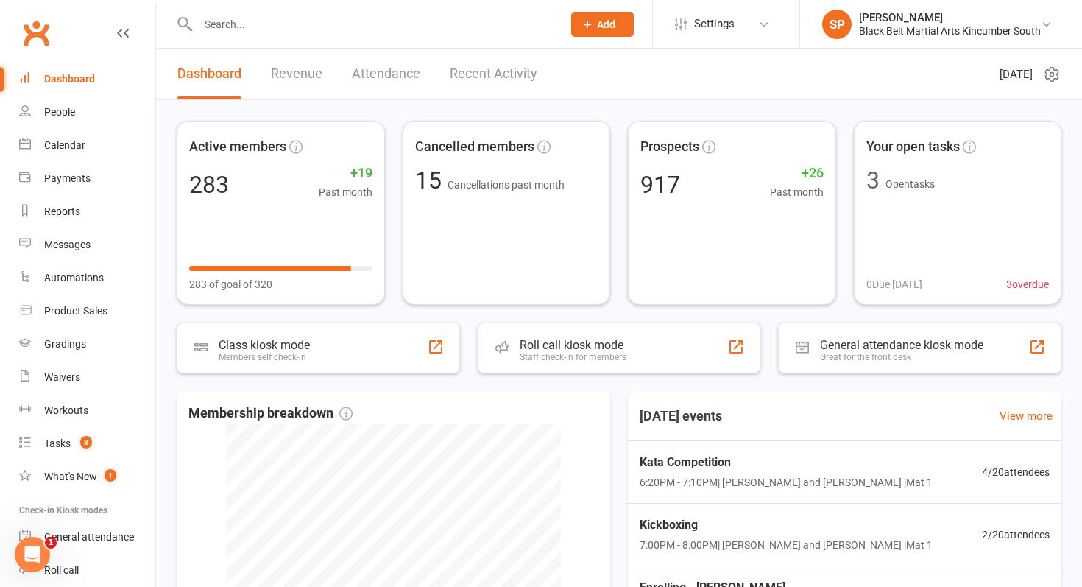
click at [289, 24] on input "text" at bounding box center [373, 24] width 358 height 21
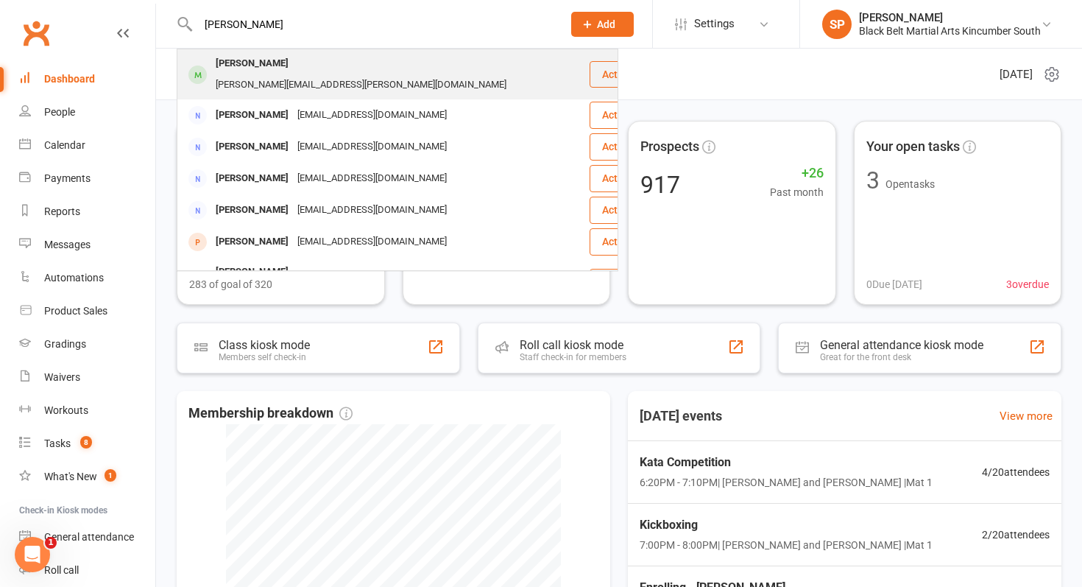
type input "[PERSON_NAME]"
click at [323, 74] on div "[PERSON_NAME][EMAIL_ADDRESS][PERSON_NAME][DOMAIN_NAME]" at bounding box center [361, 84] width 300 height 21
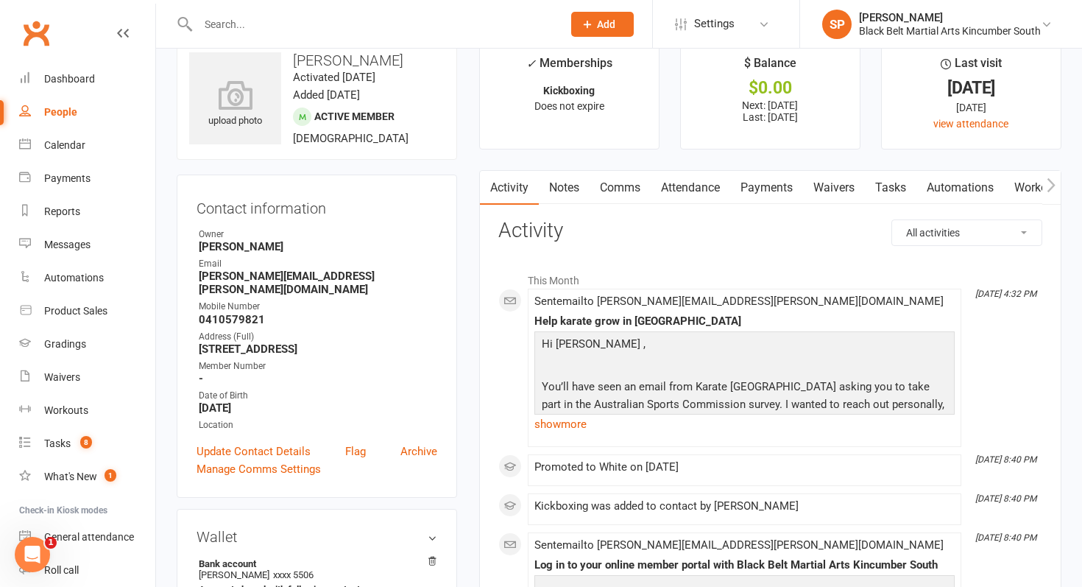
scroll to position [33, 0]
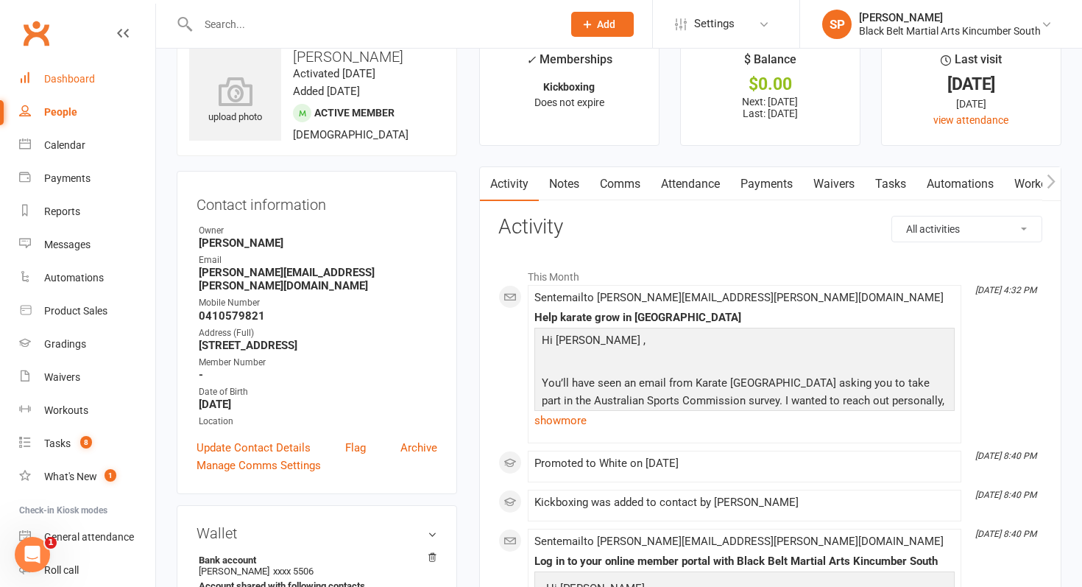
click at [66, 76] on div "Dashboard" at bounding box center [69, 79] width 51 height 12
